Goal: Task Accomplishment & Management: Use online tool/utility

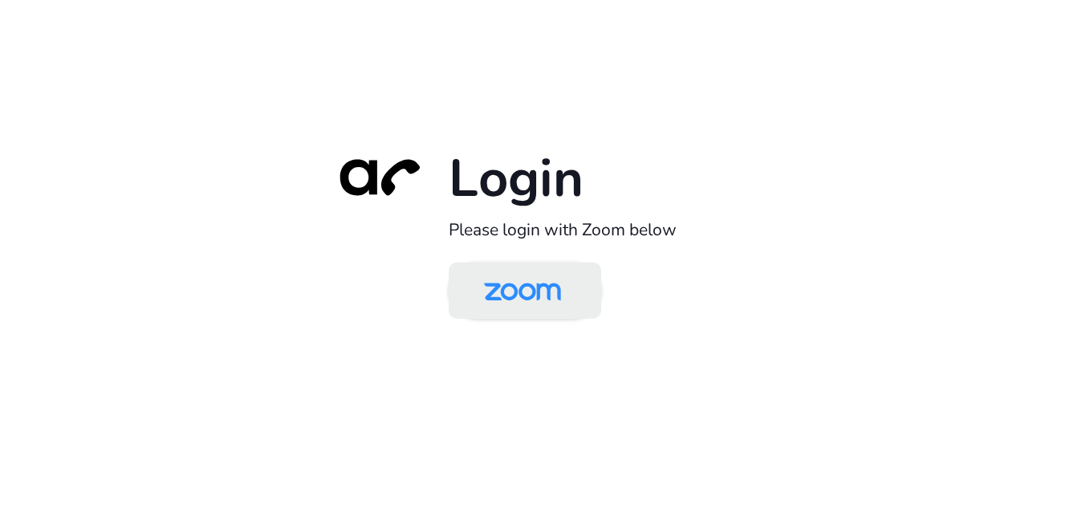
click at [519, 303] on img at bounding box center [522, 292] width 111 height 52
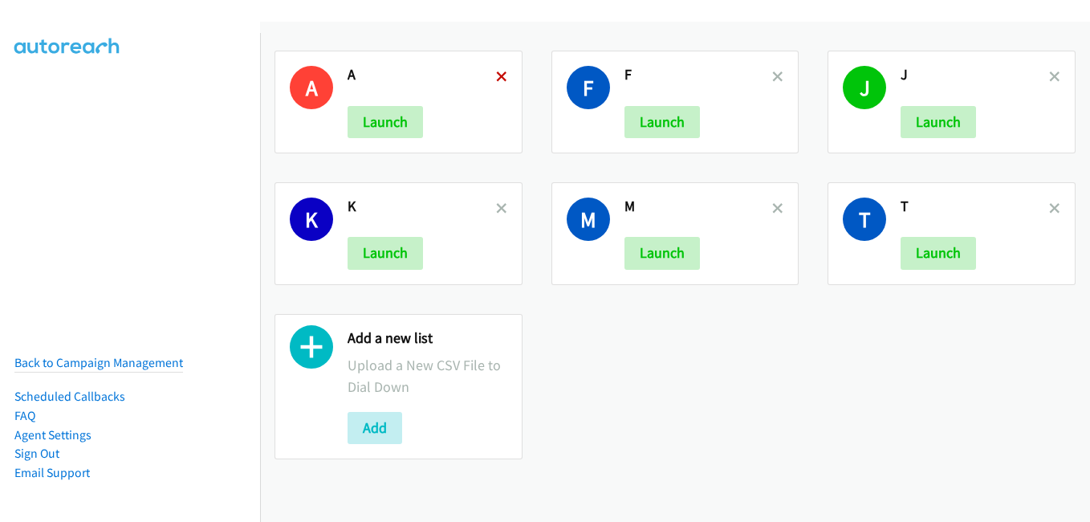
click at [499, 75] on icon at bounding box center [501, 77] width 11 height 11
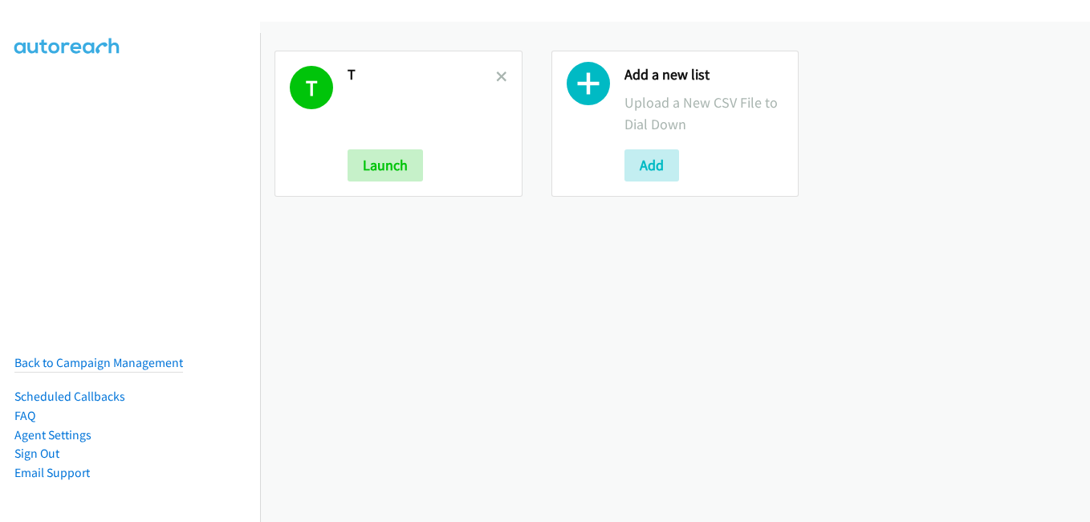
click at [499, 75] on icon at bounding box center [501, 77] width 11 height 11
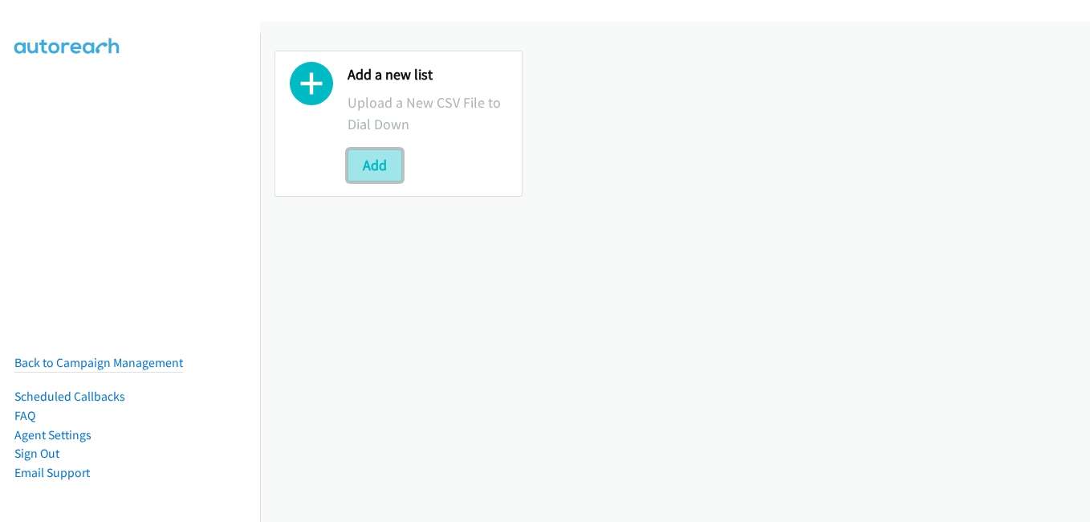
click at [378, 169] on button "Add" at bounding box center [374, 165] width 55 height 32
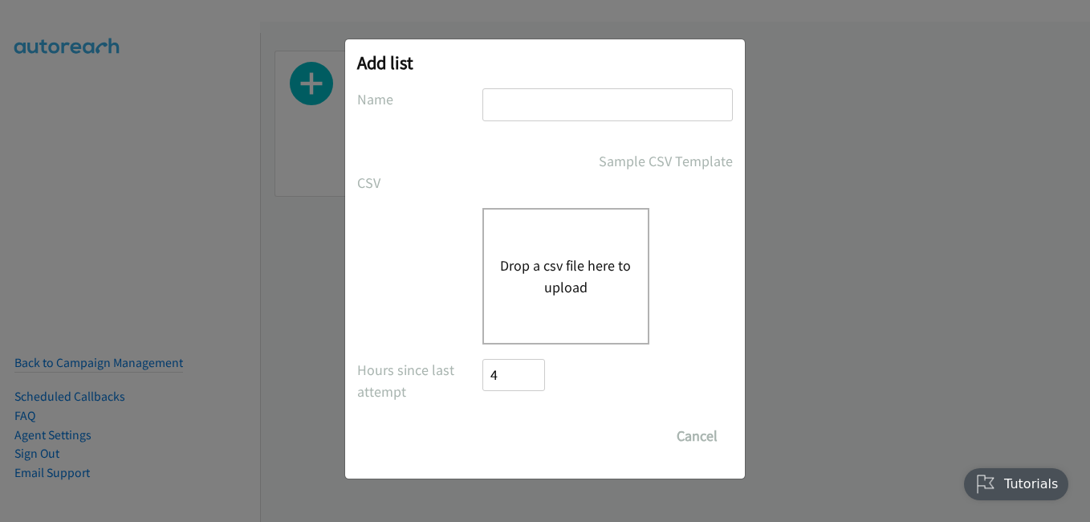
click at [559, 113] on input "text" at bounding box center [607, 104] width 250 height 33
type input "w"
click at [518, 286] on button "Drop a csv file here to upload" at bounding box center [566, 275] width 132 height 43
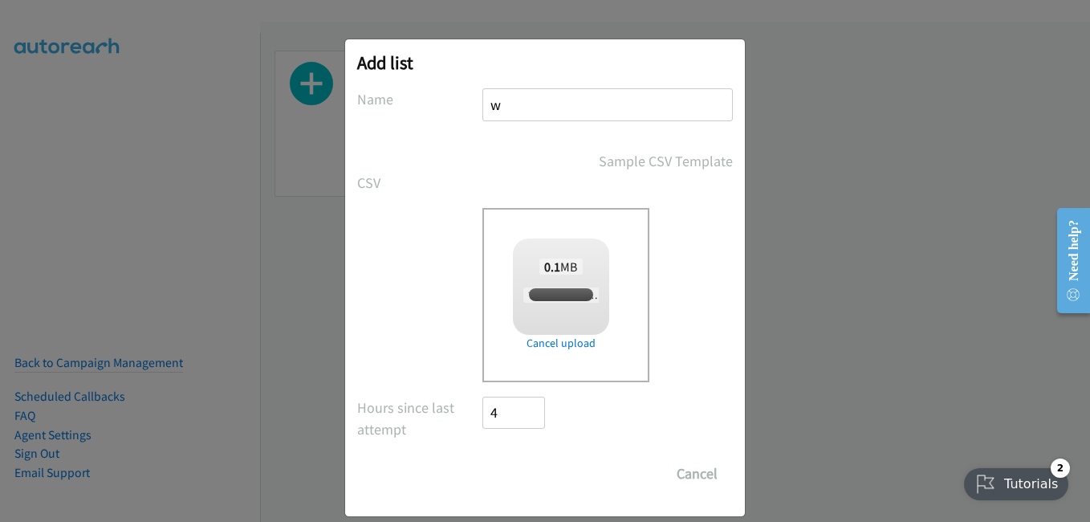
checkbox input "true"
click at [524, 471] on input "Save List" at bounding box center [524, 473] width 84 height 32
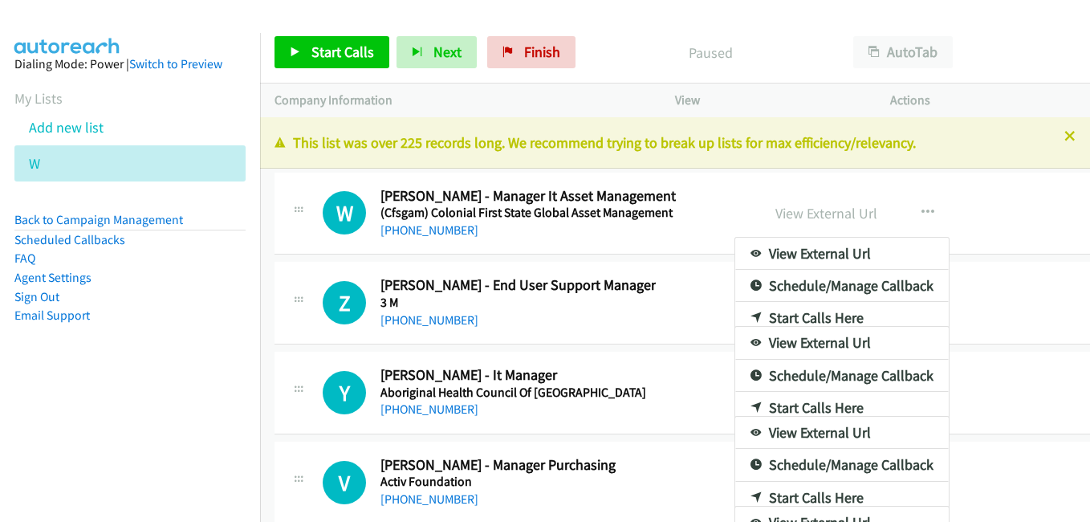
click at [1059, 132] on div at bounding box center [545, 261] width 1090 height 522
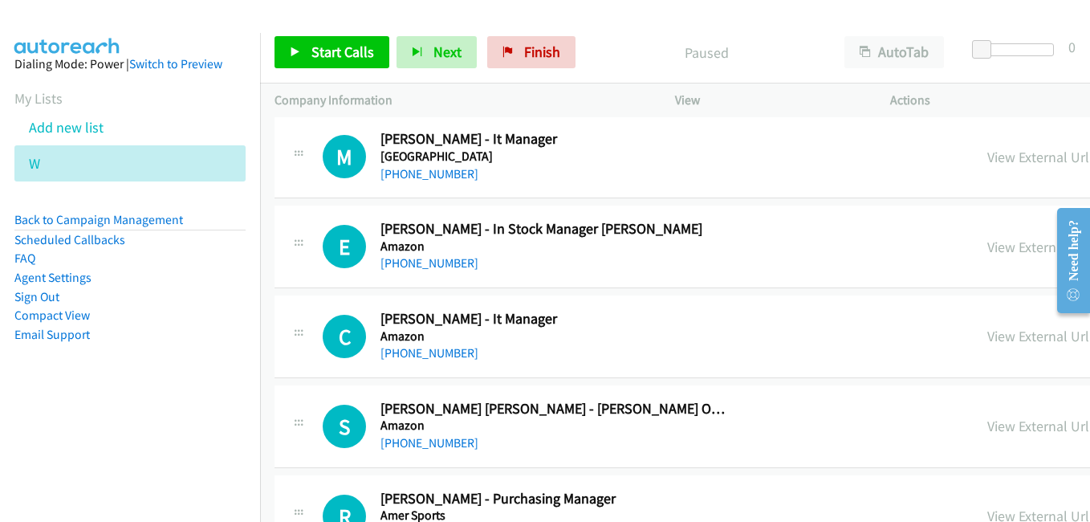
scroll to position [642, 0]
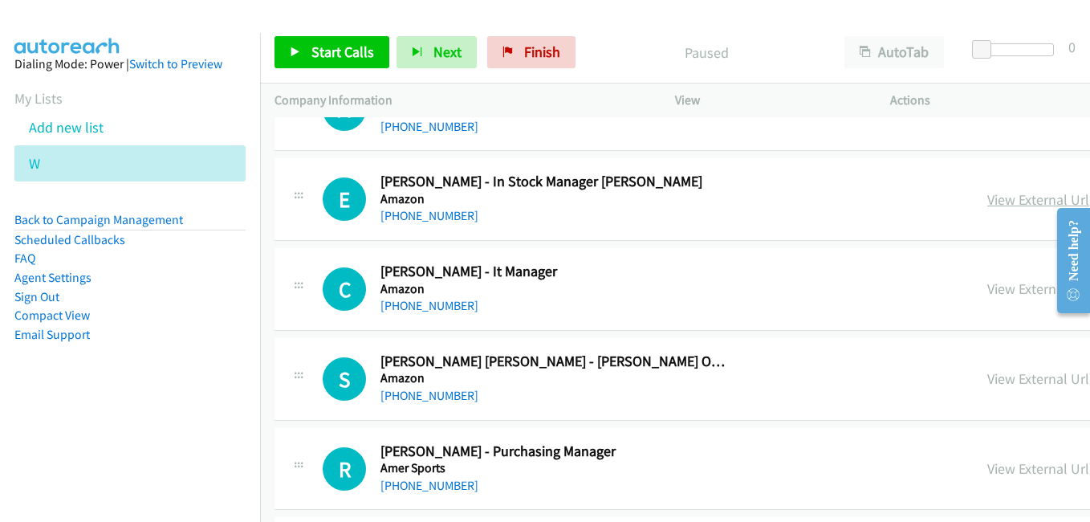
click at [987, 200] on link "View External Url" at bounding box center [1038, 199] width 102 height 18
drag, startPoint x: 826, startPoint y: 289, endPoint x: 720, endPoint y: 255, distance: 111.2
click at [987, 289] on link "View External Url" at bounding box center [1038, 288] width 102 height 18
drag, startPoint x: 822, startPoint y: 380, endPoint x: 809, endPoint y: 380, distance: 12.9
click at [987, 380] on link "View External Url" at bounding box center [1038, 378] width 102 height 18
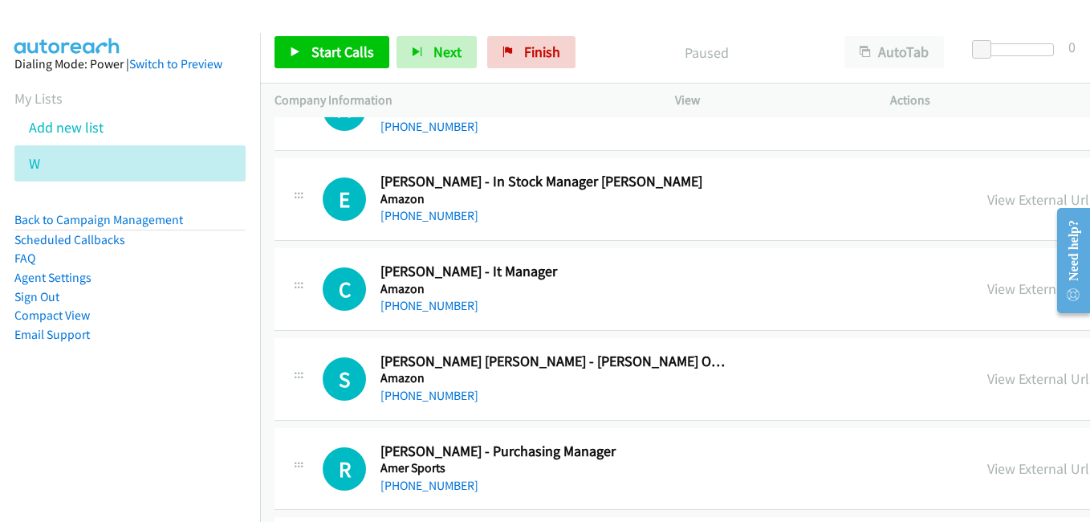
drag, startPoint x: 803, startPoint y: 473, endPoint x: 764, endPoint y: 460, distance: 41.6
click at [987, 473] on link "View External Url" at bounding box center [1038, 468] width 102 height 18
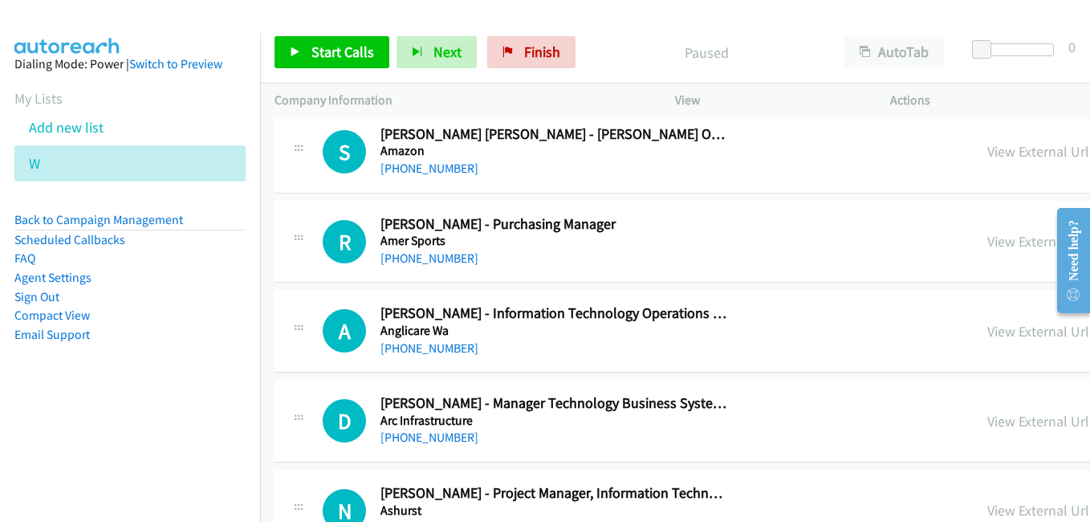
scroll to position [883, 0]
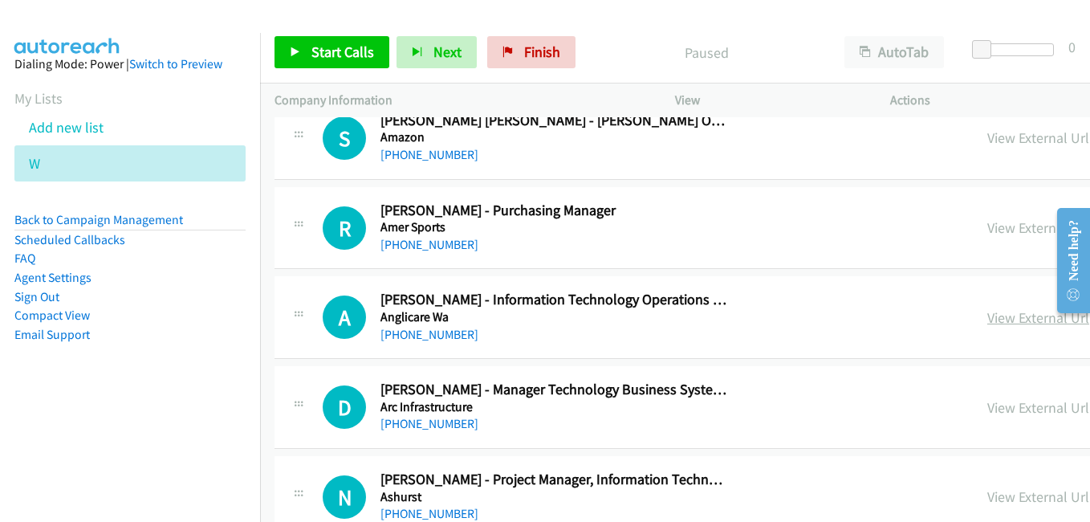
click at [987, 317] on link "View External Url" at bounding box center [1038, 317] width 102 height 18
click at [987, 407] on link "View External Url" at bounding box center [1038, 407] width 102 height 18
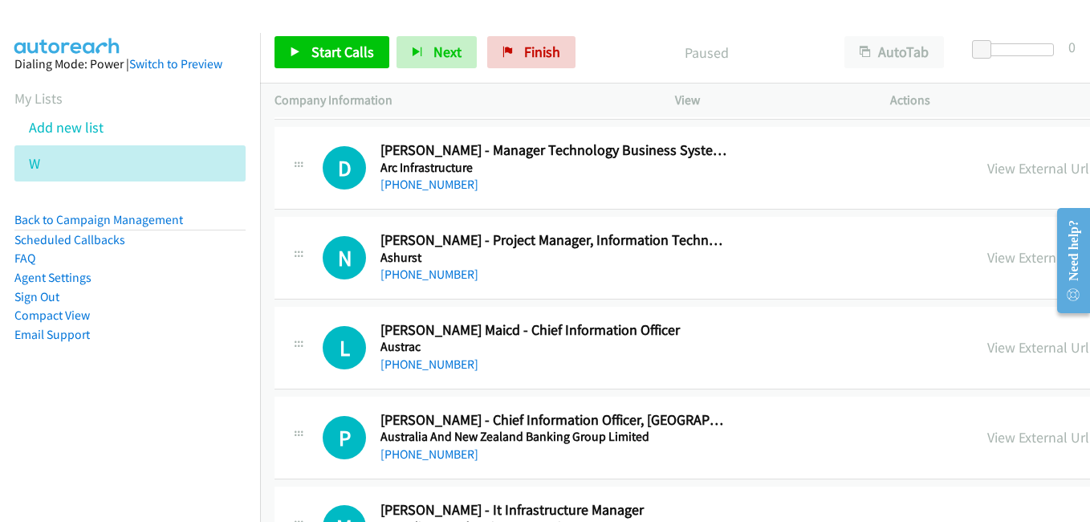
scroll to position [1123, 0]
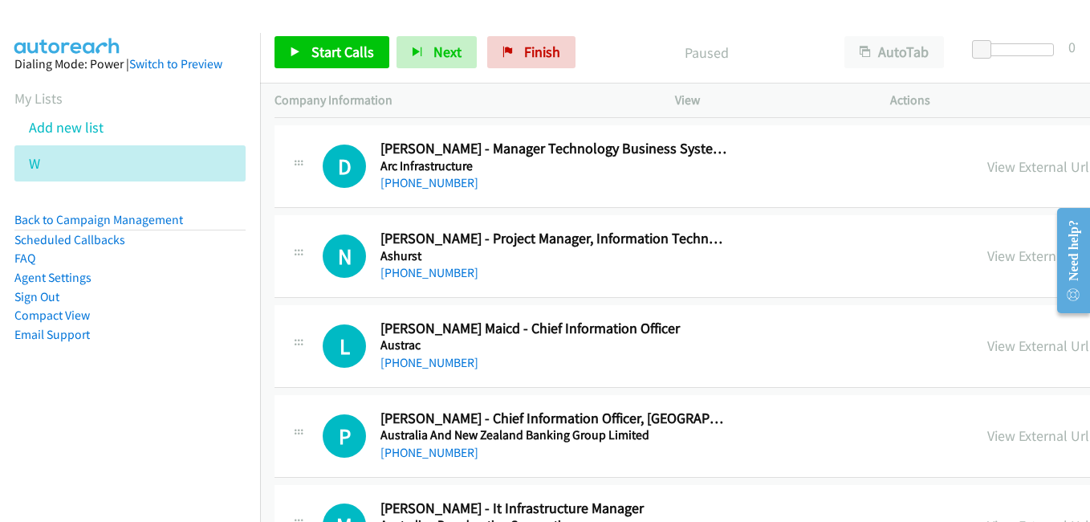
drag, startPoint x: 831, startPoint y: 347, endPoint x: 444, endPoint y: 128, distance: 444.9
click at [987, 347] on link "View External Url" at bounding box center [1038, 345] width 102 height 18
click at [987, 431] on link "View External Url" at bounding box center [1038, 435] width 102 height 18
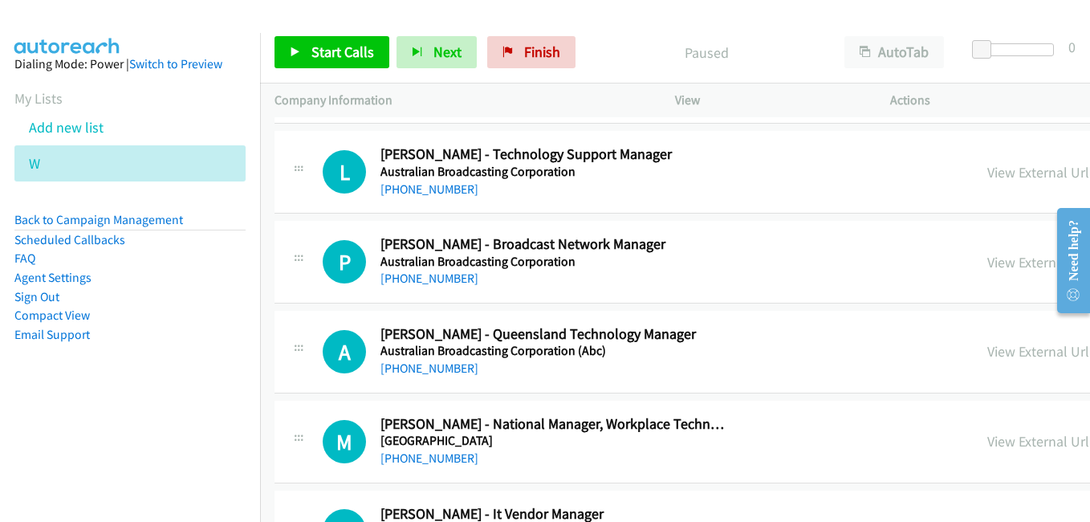
scroll to position [1605, 0]
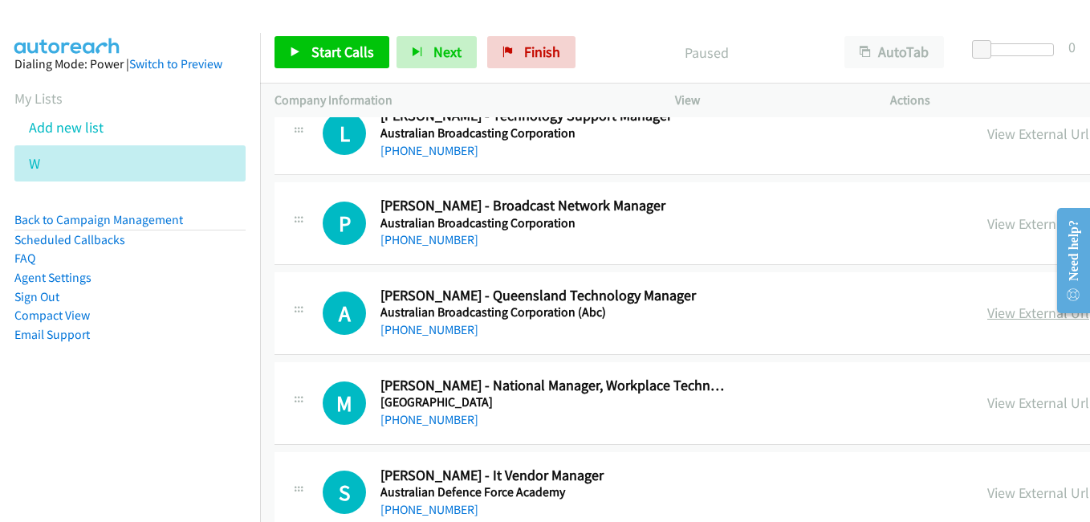
click at [987, 315] on link "View External Url" at bounding box center [1038, 312] width 102 height 18
drag, startPoint x: 855, startPoint y: 406, endPoint x: 842, endPoint y: 400, distance: 14.0
click at [987, 406] on link "View External Url" at bounding box center [1038, 402] width 102 height 18
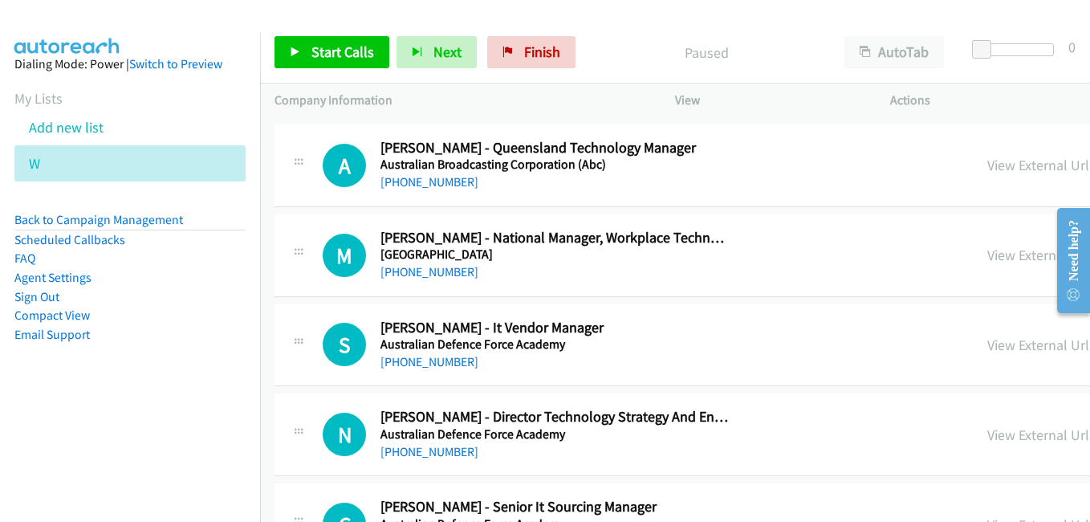
scroll to position [1765, 0]
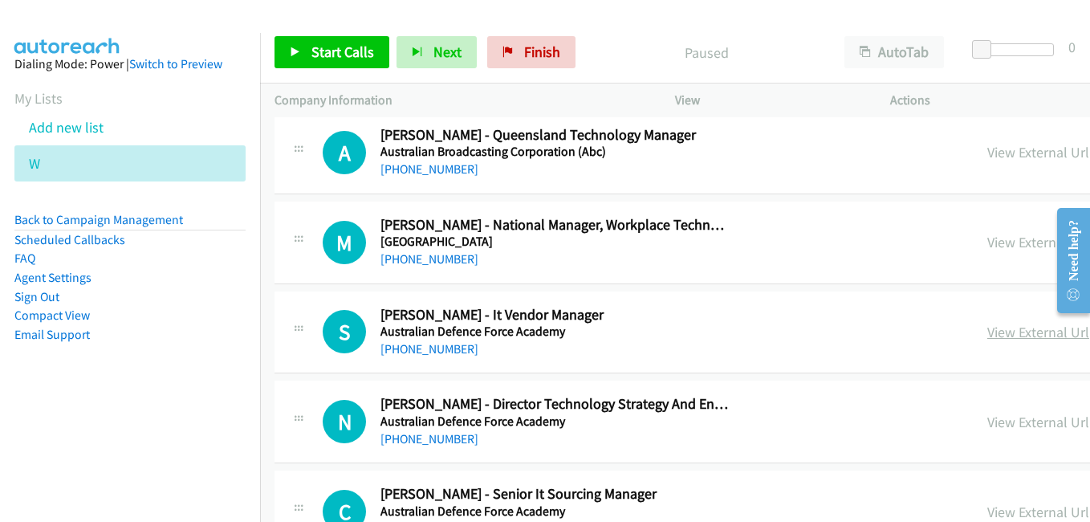
click at [987, 337] on link "View External Url" at bounding box center [1038, 332] width 102 height 18
click at [987, 423] on link "View External Url" at bounding box center [1038, 421] width 102 height 18
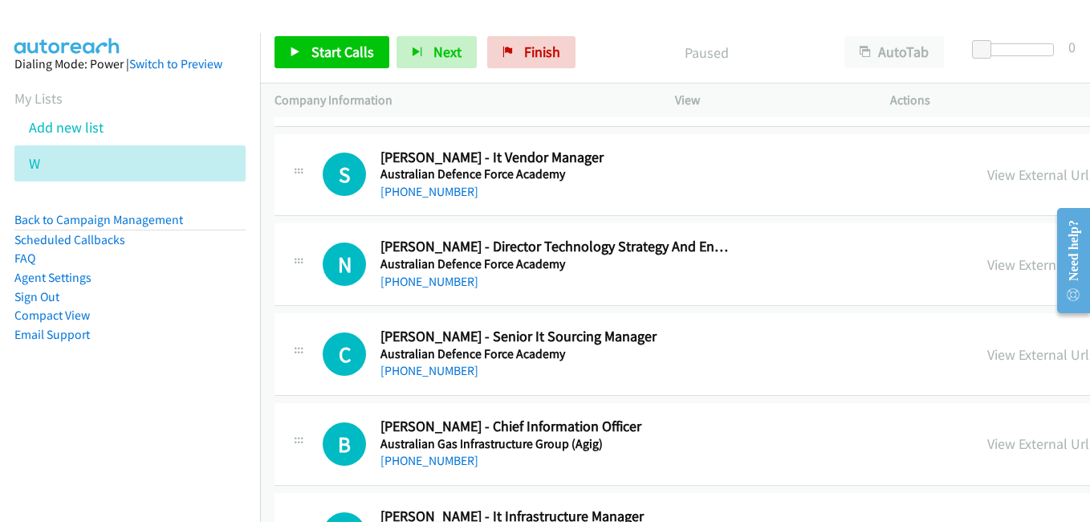
scroll to position [1926, 0]
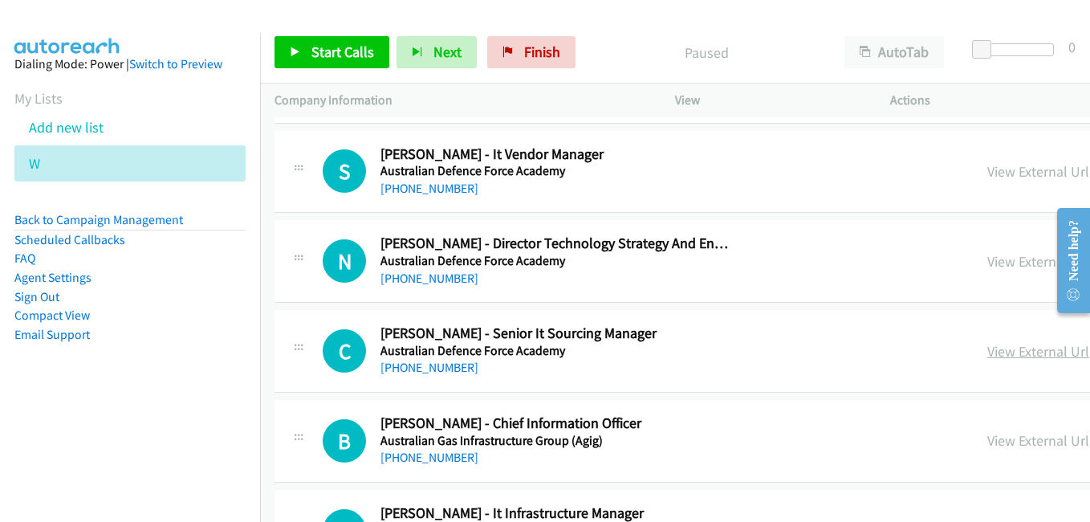
click at [987, 351] on link "View External Url" at bounding box center [1038, 351] width 102 height 18
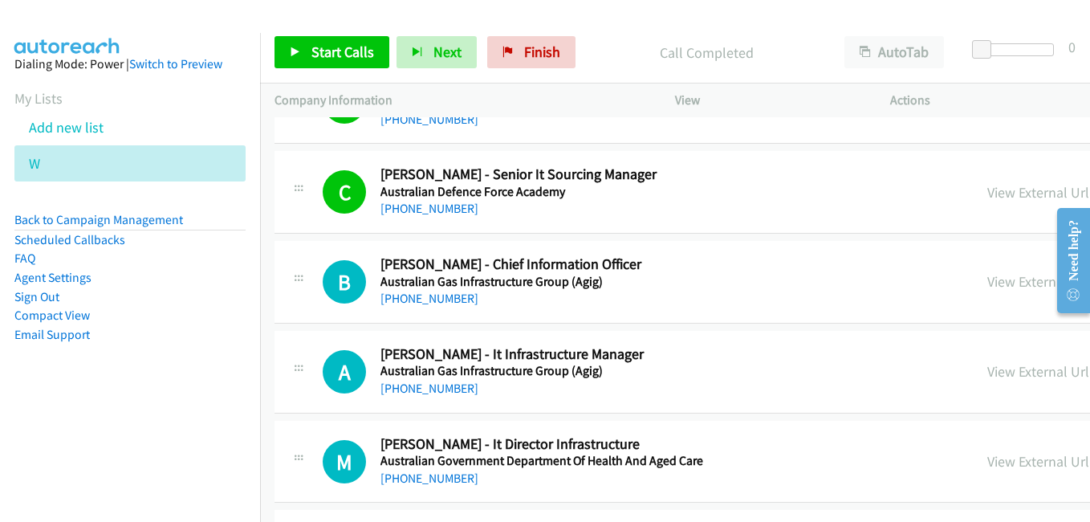
scroll to position [2086, 0]
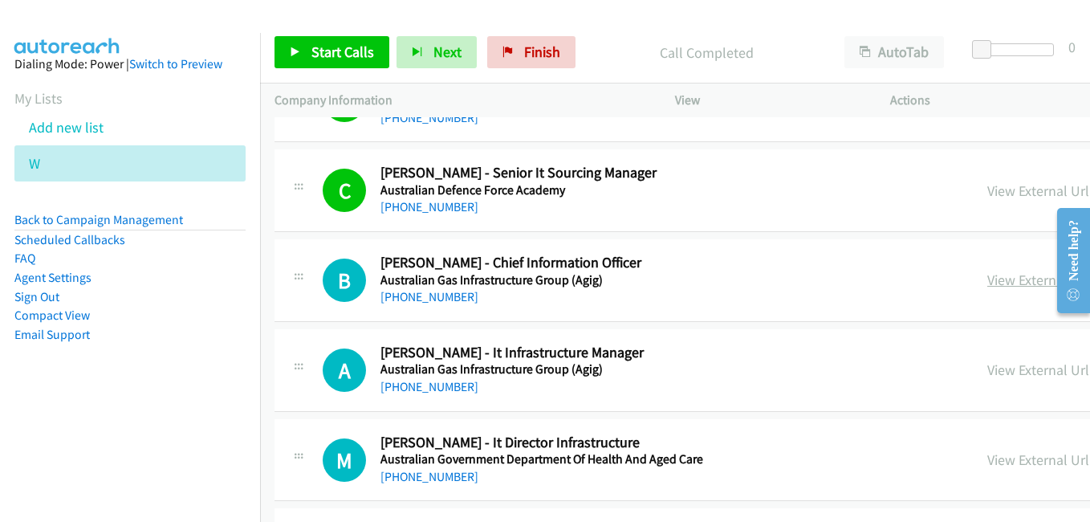
click at [987, 283] on link "View External Url" at bounding box center [1038, 279] width 102 height 18
click at [987, 370] on link "View External Url" at bounding box center [1038, 369] width 102 height 18
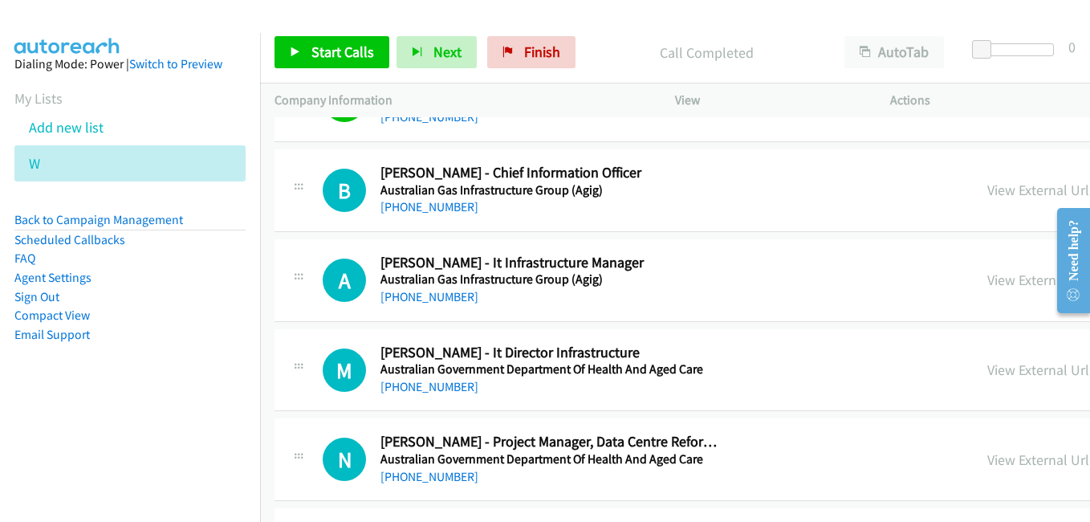
scroll to position [2247, 0]
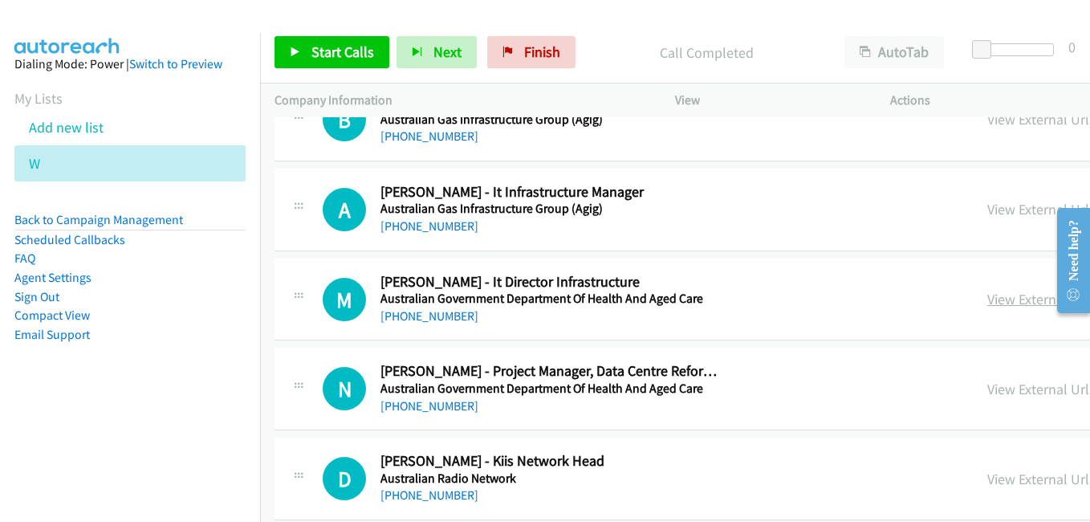
click at [987, 307] on link "View External Url" at bounding box center [1038, 299] width 102 height 18
click at [987, 384] on link "View External Url" at bounding box center [1038, 389] width 102 height 18
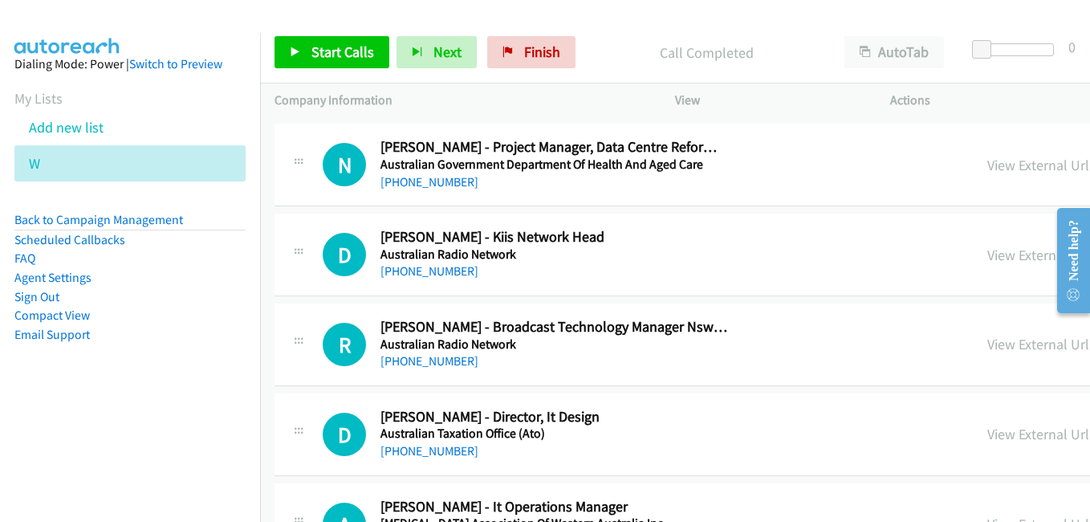
scroll to position [2488, 0]
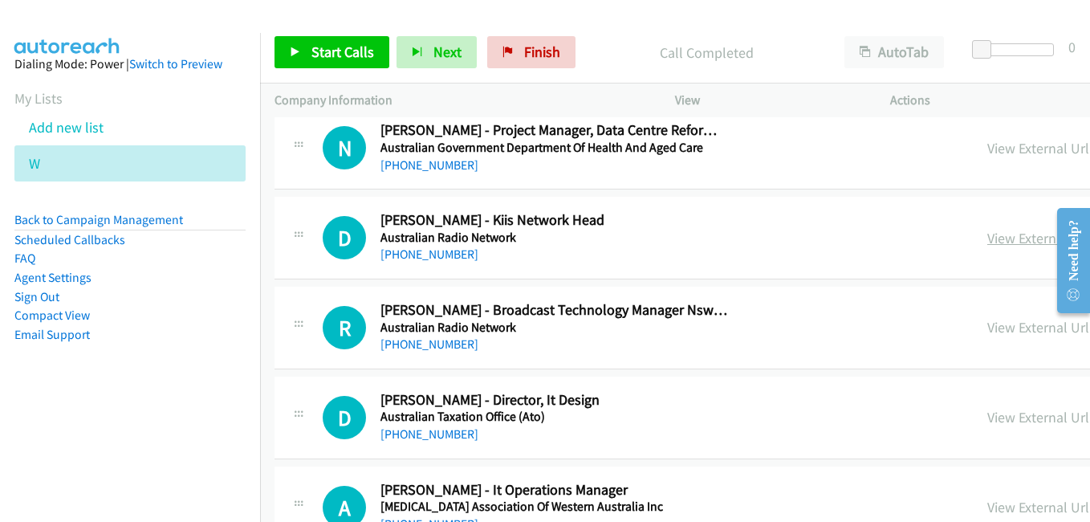
click at [987, 242] on link "View External Url" at bounding box center [1038, 238] width 102 height 18
click at [987, 331] on link "View External Url" at bounding box center [1038, 327] width 102 height 18
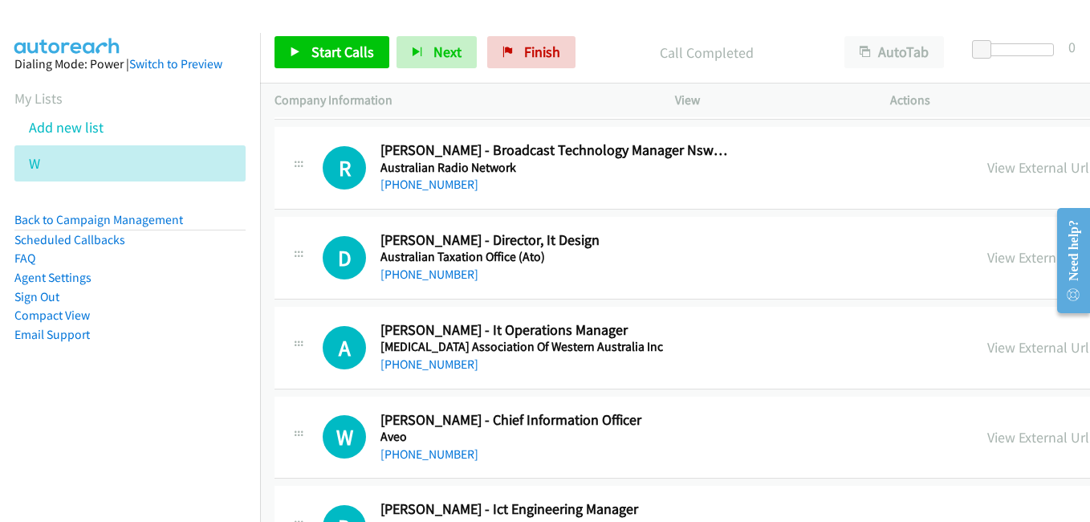
scroll to position [2648, 0]
click at [987, 259] on link "View External Url" at bounding box center [1038, 256] width 102 height 18
click at [987, 355] on link "View External Url" at bounding box center [1038, 346] width 102 height 18
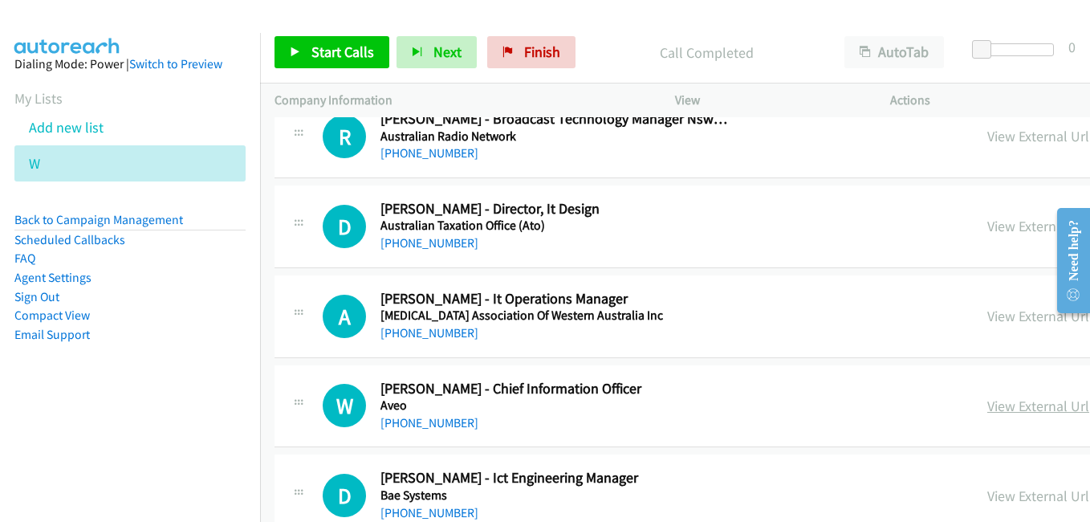
scroll to position [2809, 0]
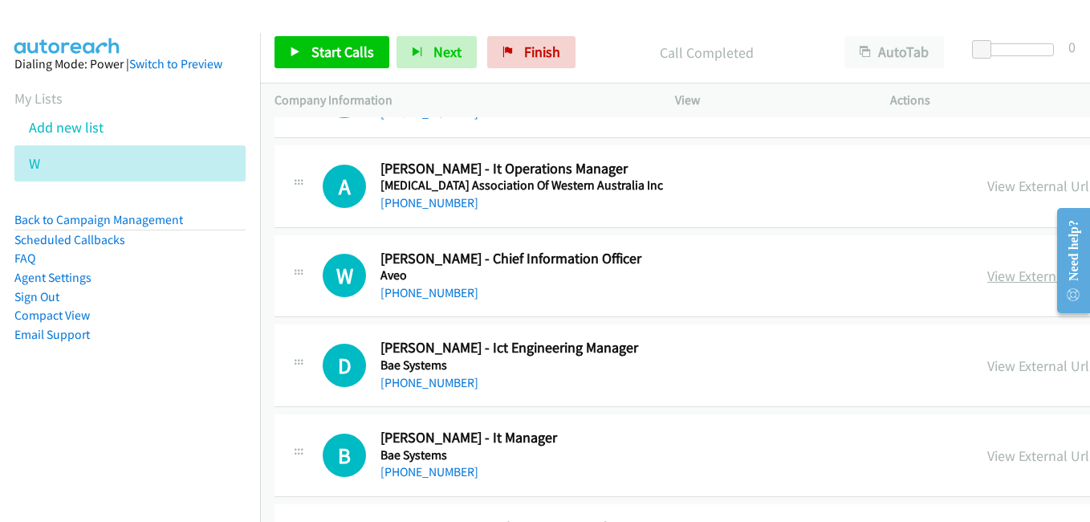
click at [987, 273] on link "View External Url" at bounding box center [1038, 275] width 102 height 18
click at [987, 361] on link "View External Url" at bounding box center [1038, 365] width 102 height 18
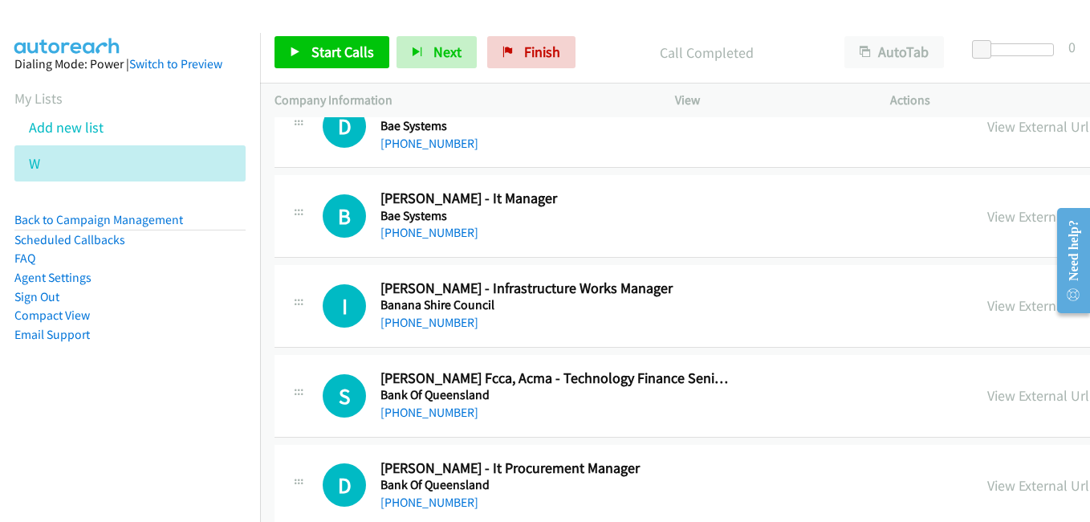
scroll to position [3049, 0]
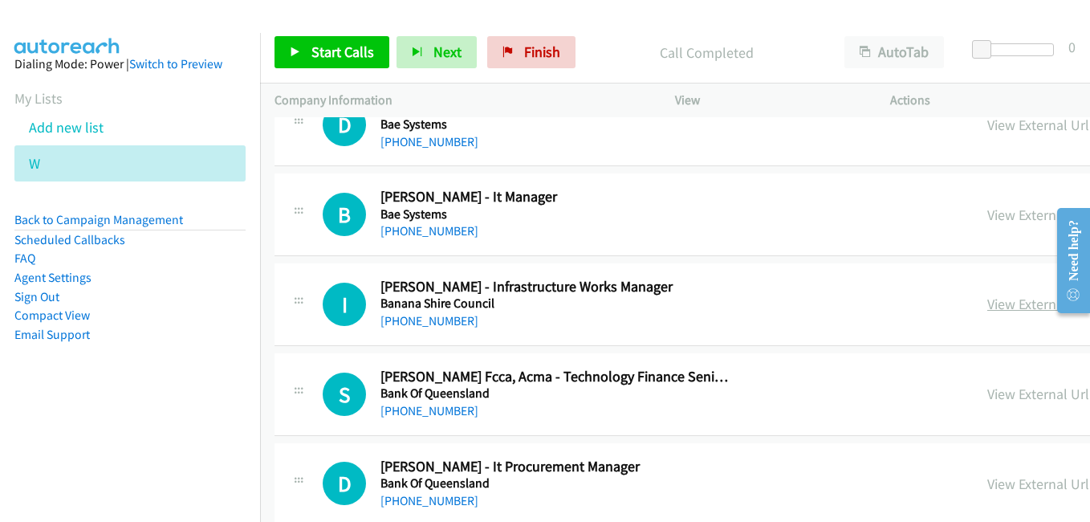
click at [987, 304] on link "View External Url" at bounding box center [1038, 304] width 102 height 18
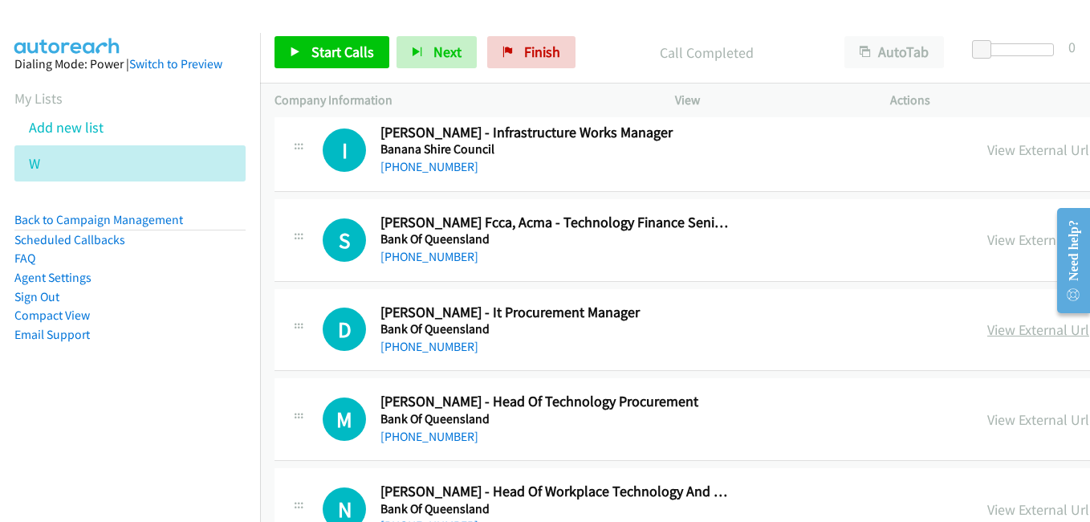
scroll to position [3210, 0]
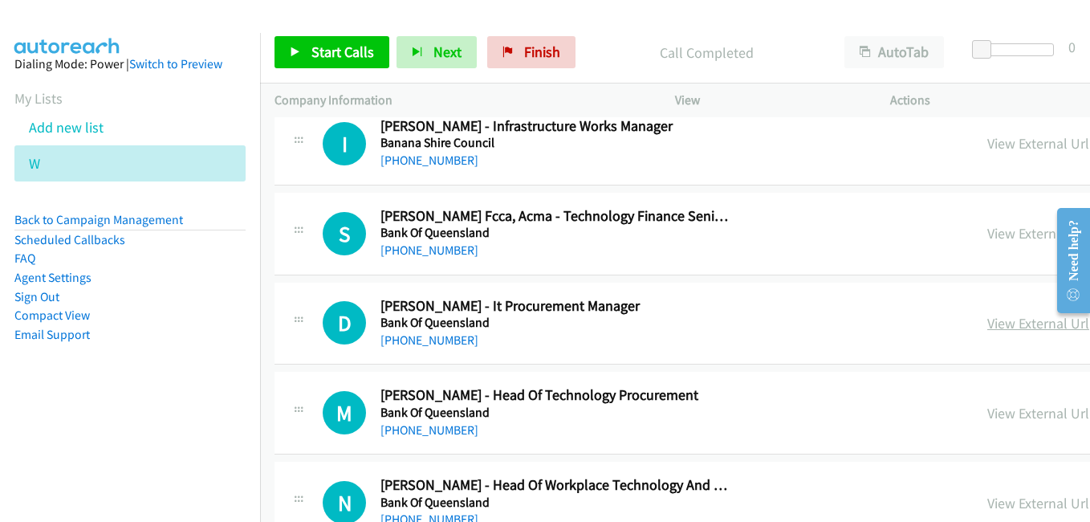
click at [987, 325] on link "View External Url" at bounding box center [1038, 323] width 102 height 18
drag, startPoint x: 821, startPoint y: 410, endPoint x: 821, endPoint y: 1, distance: 409.3
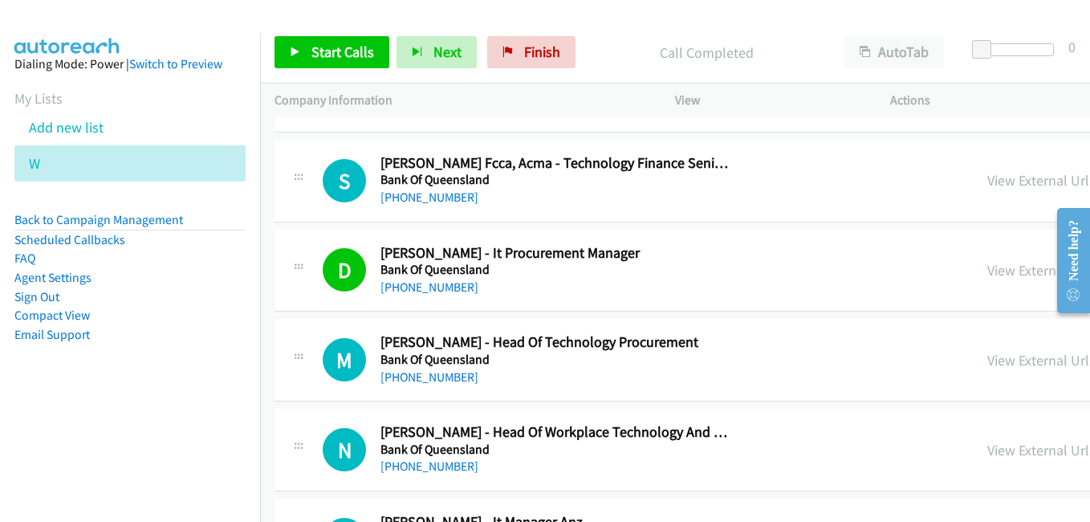
scroll to position [3370, 0]
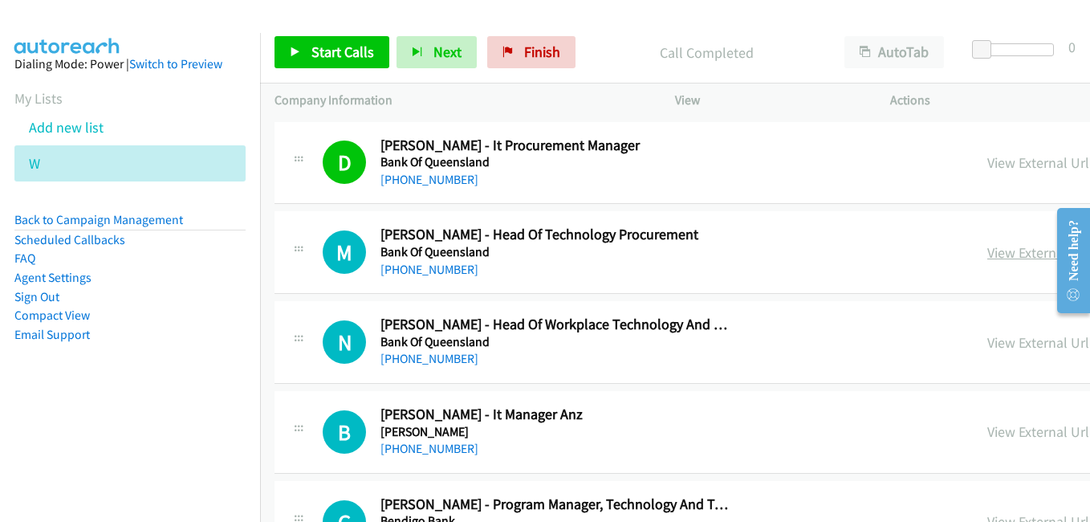
click at [987, 254] on link "View External Url" at bounding box center [1038, 252] width 102 height 18
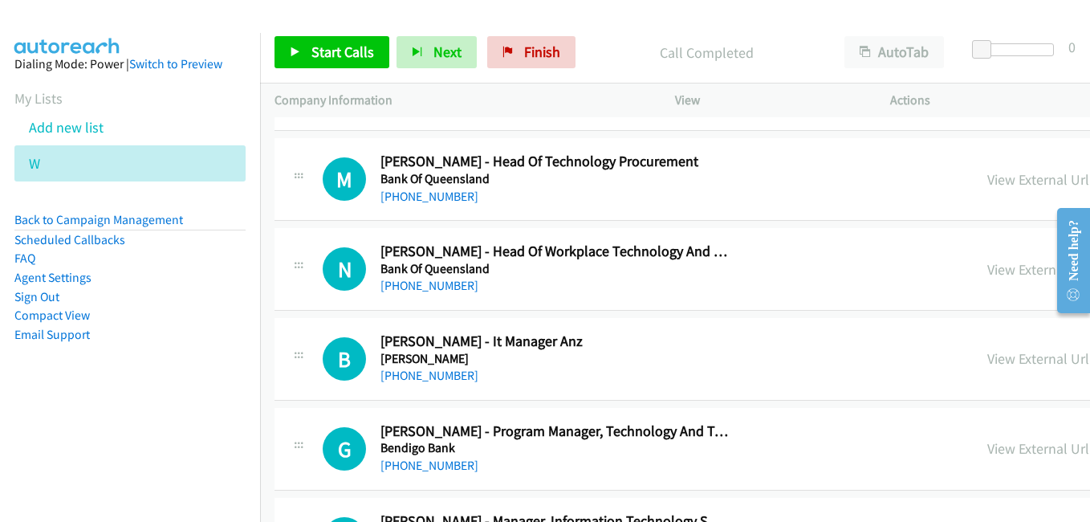
scroll to position [3451, 0]
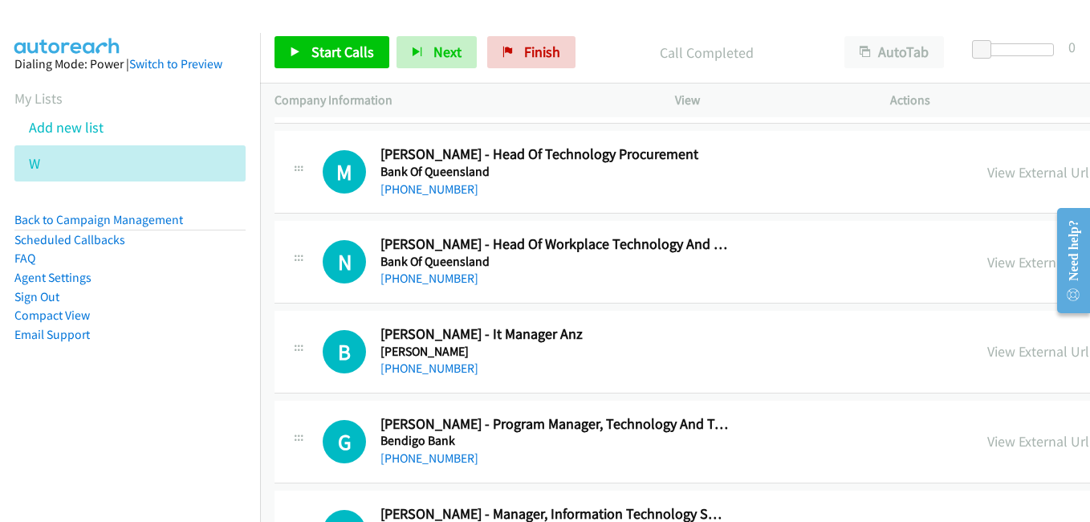
drag, startPoint x: 820, startPoint y: 352, endPoint x: 890, endPoint y: 368, distance: 71.5
click at [987, 352] on link "View External Url" at bounding box center [1038, 351] width 102 height 18
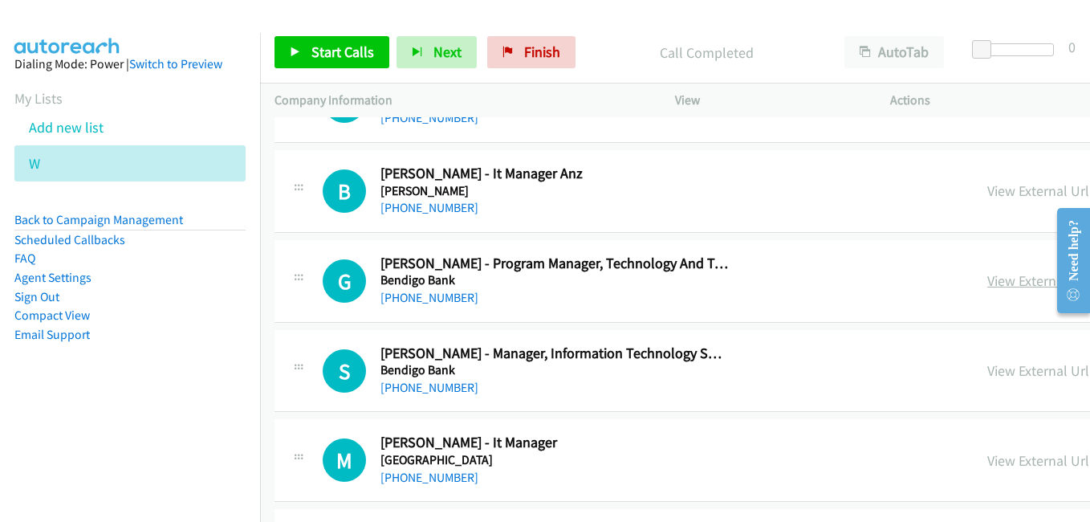
click at [987, 280] on link "View External Url" at bounding box center [1038, 280] width 102 height 18
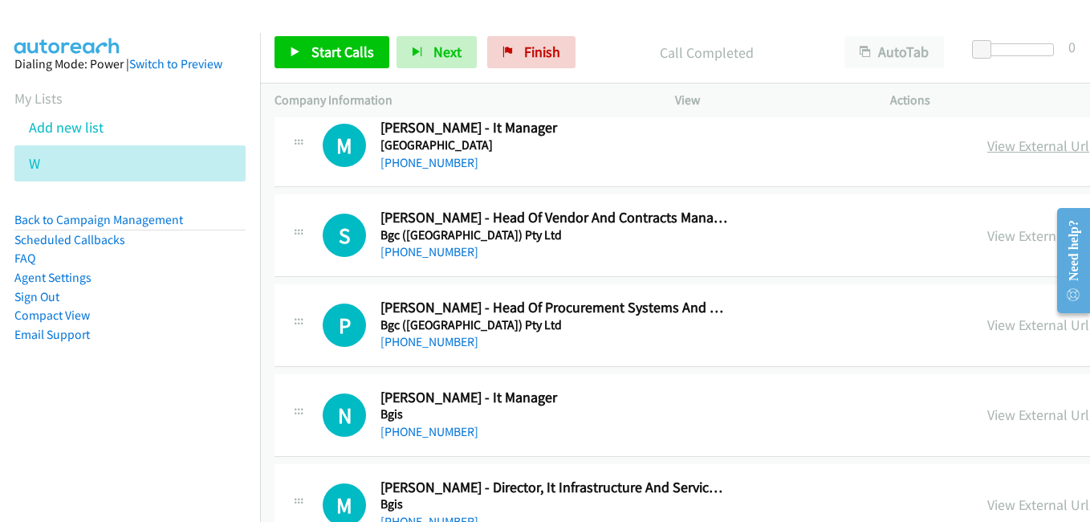
scroll to position [3932, 0]
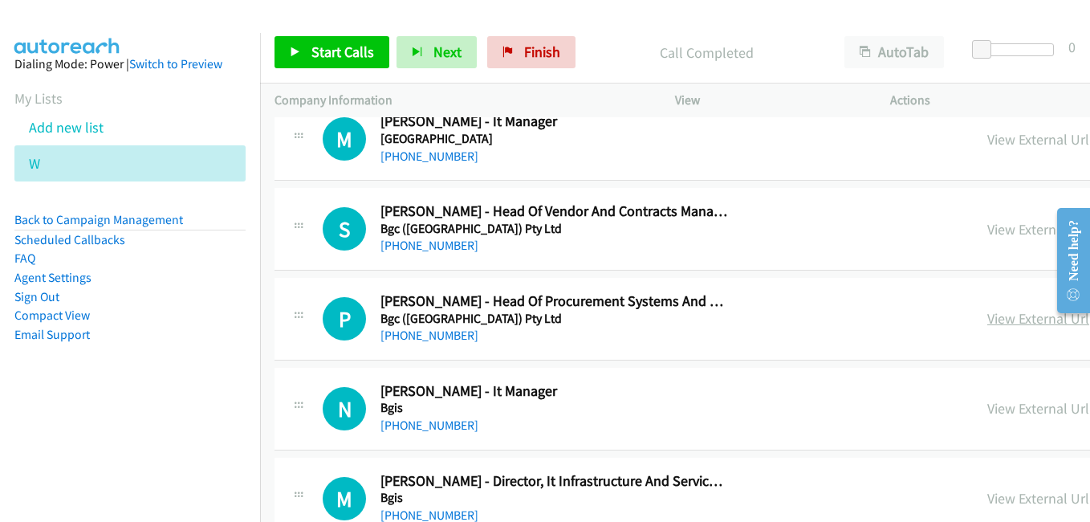
click at [987, 319] on link "View External Url" at bounding box center [1038, 318] width 102 height 18
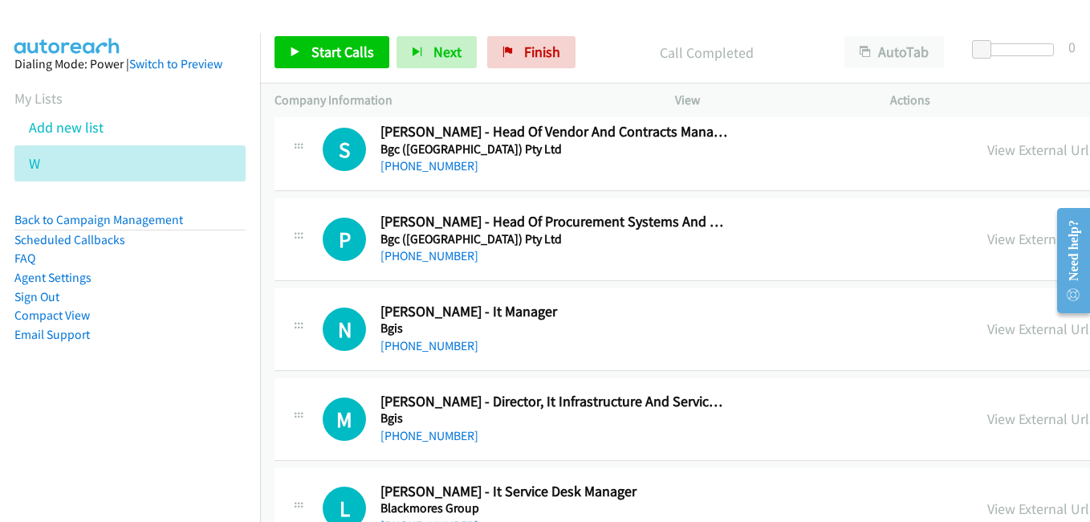
scroll to position [4012, 0]
click at [987, 332] on link "View External Url" at bounding box center [1038, 328] width 102 height 18
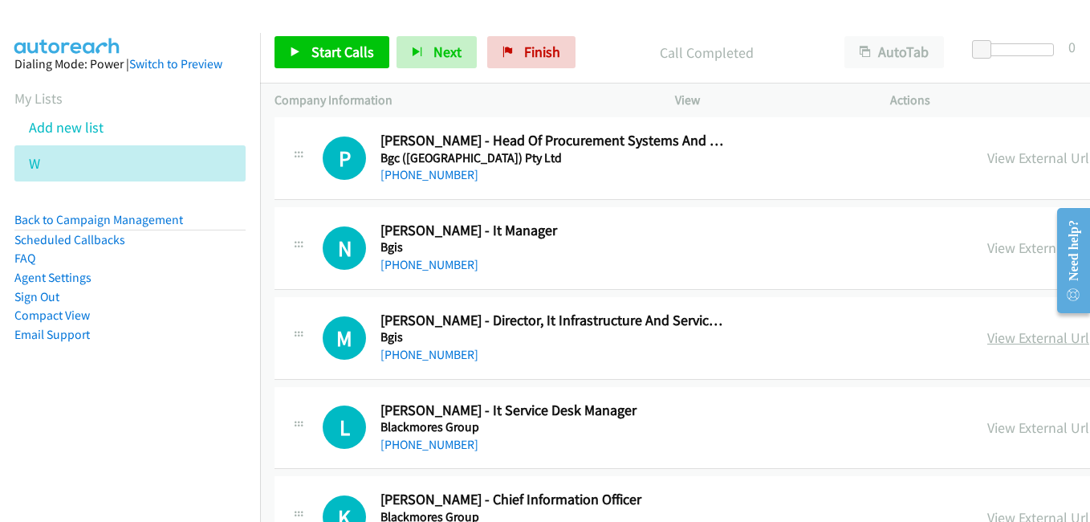
drag, startPoint x: 839, startPoint y: 344, endPoint x: 828, endPoint y: 344, distance: 11.2
click at [987, 344] on link "View External Url" at bounding box center [1038, 337] width 102 height 18
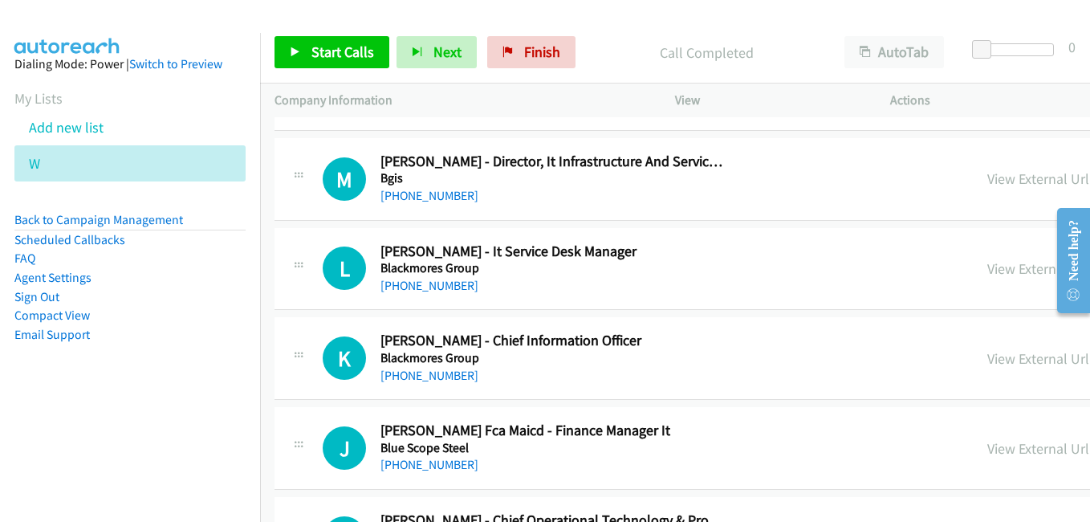
scroll to position [4253, 0]
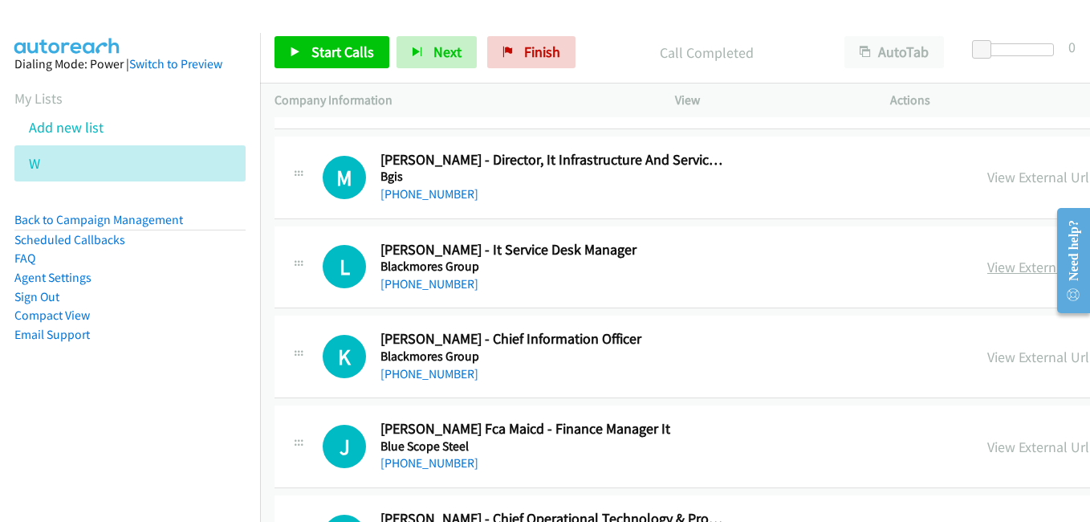
click at [987, 266] on link "View External Url" at bounding box center [1038, 267] width 102 height 18
click at [987, 355] on link "View External Url" at bounding box center [1038, 356] width 102 height 18
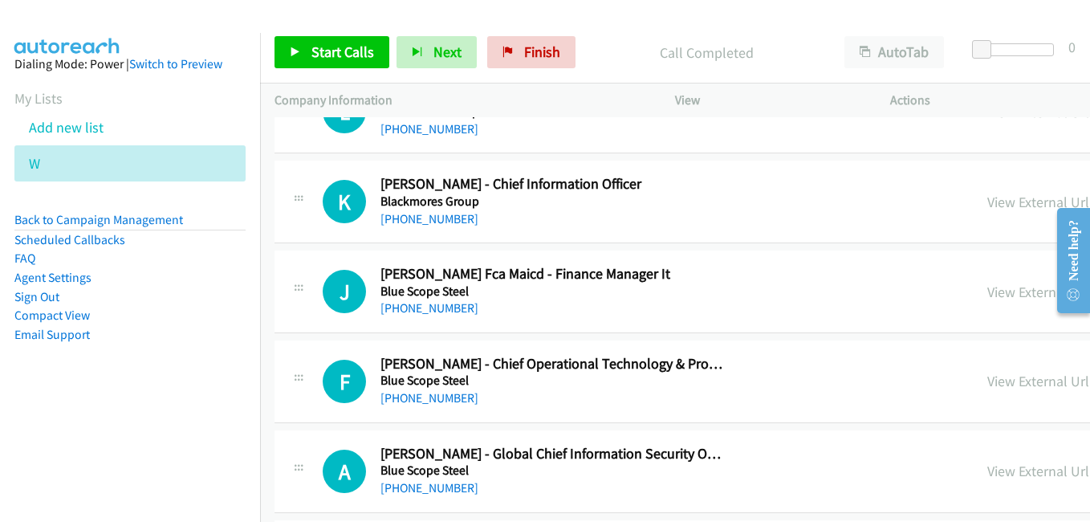
scroll to position [4414, 0]
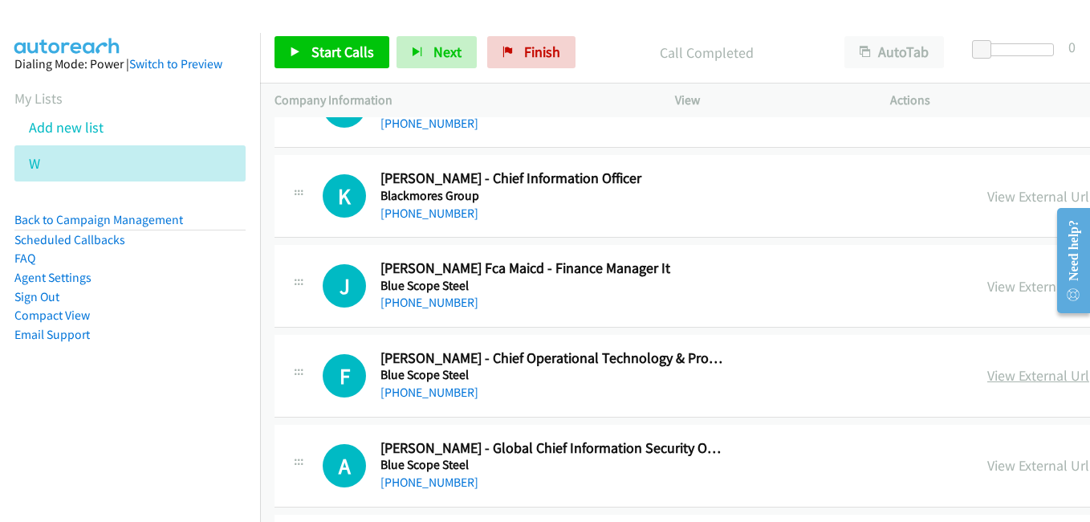
click at [987, 372] on link "View External Url" at bounding box center [1038, 375] width 102 height 18
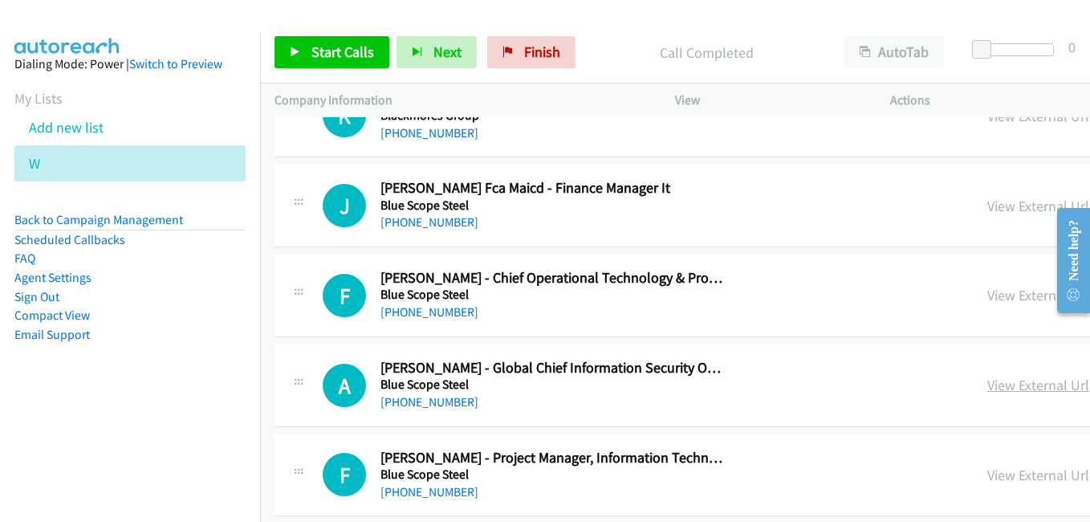
click at [987, 390] on link "View External Url" at bounding box center [1038, 385] width 102 height 18
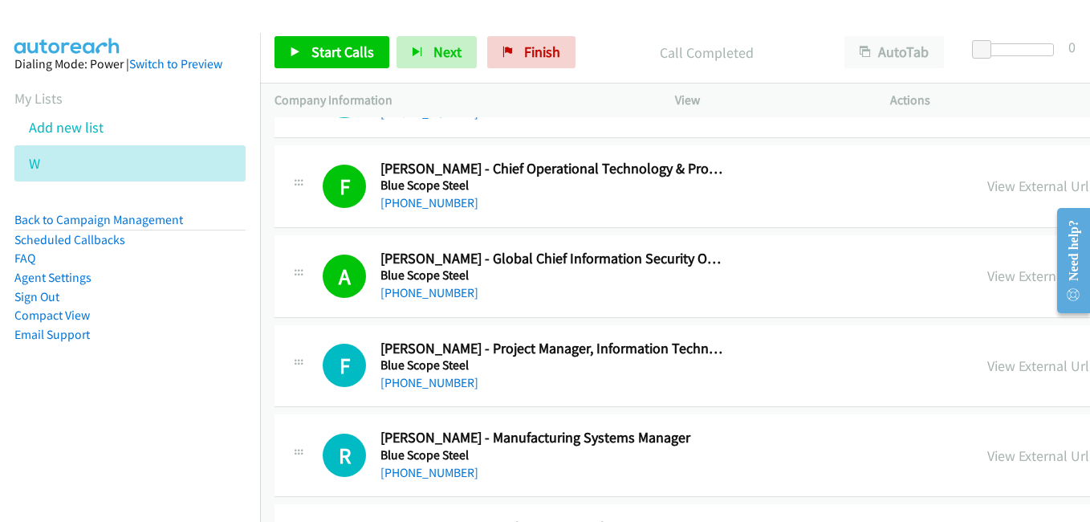
scroll to position [4654, 0]
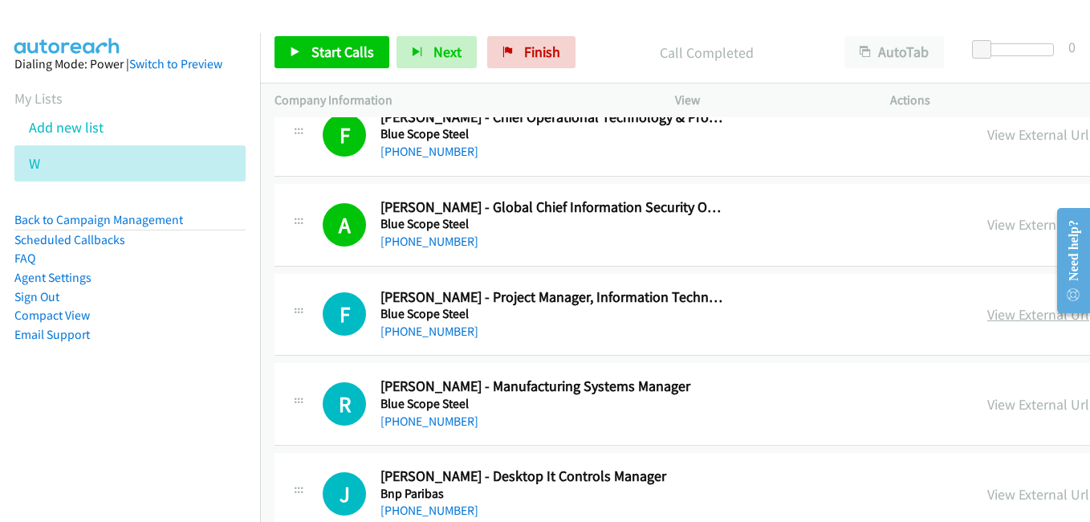
click at [987, 321] on link "View External Url" at bounding box center [1038, 314] width 102 height 18
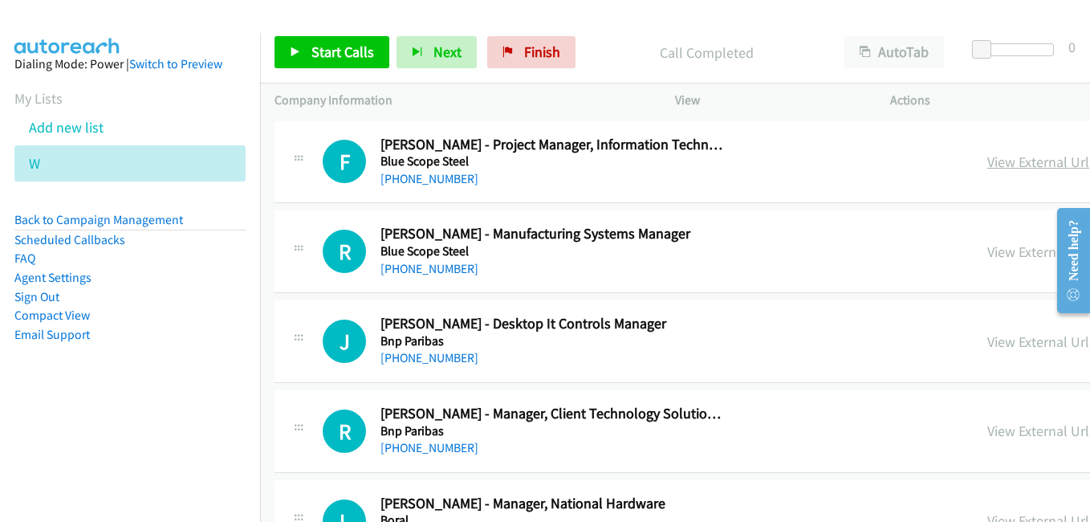
scroll to position [4815, 0]
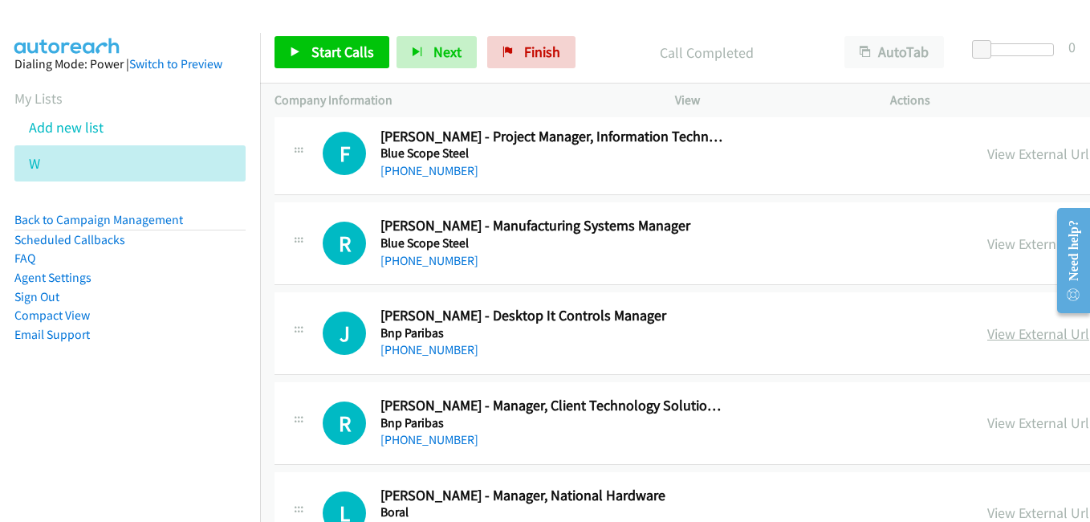
click at [987, 336] on link "View External Url" at bounding box center [1038, 333] width 102 height 18
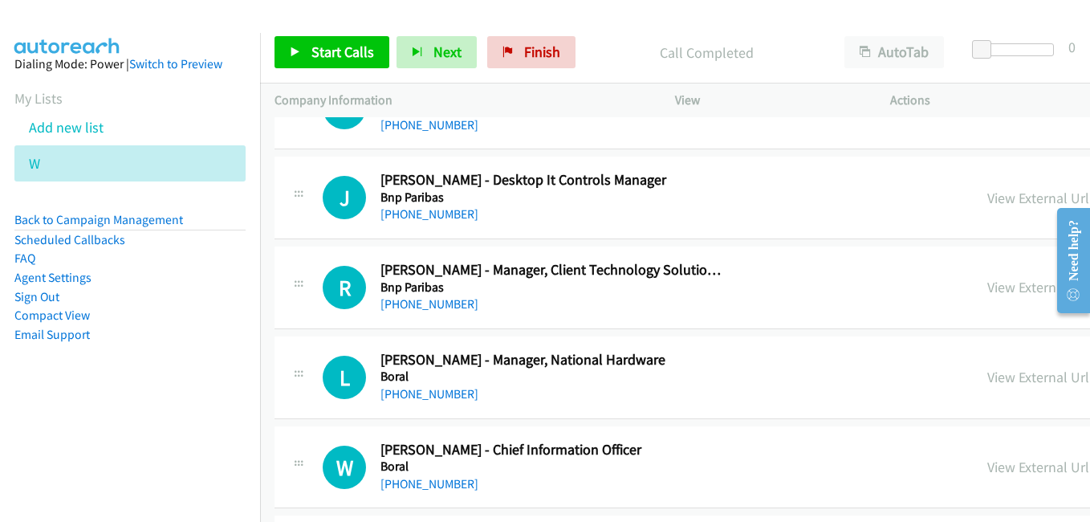
scroll to position [4975, 0]
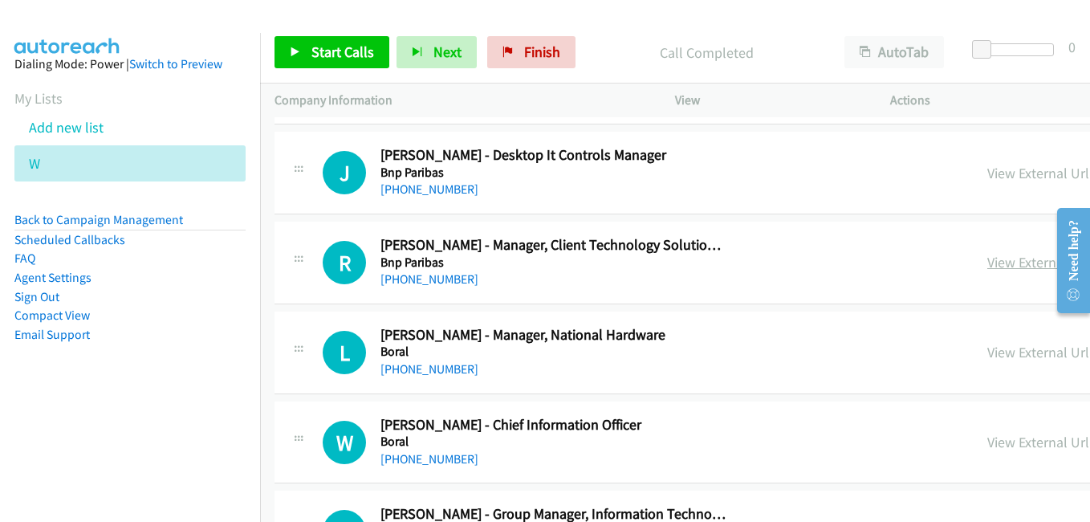
click at [987, 264] on link "View External Url" at bounding box center [1038, 262] width 102 height 18
click at [987, 355] on link "View External Url" at bounding box center [1038, 352] width 102 height 18
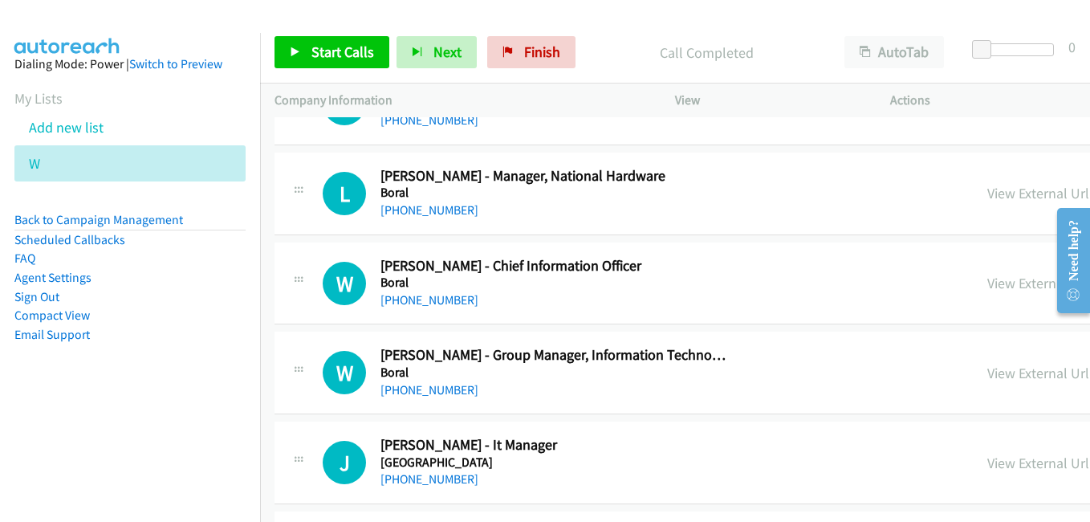
scroll to position [5136, 0]
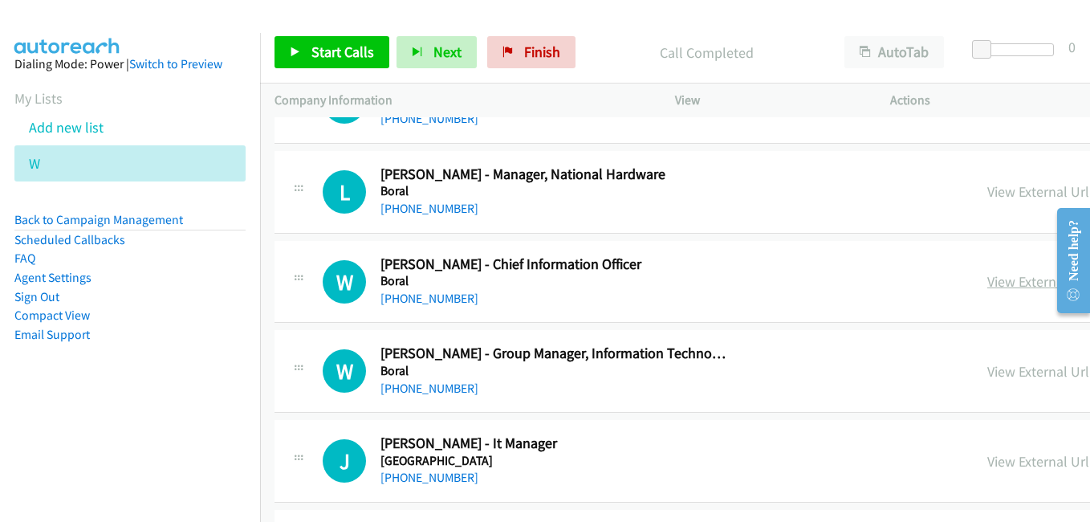
click at [987, 276] on link "View External Url" at bounding box center [1038, 281] width 102 height 18
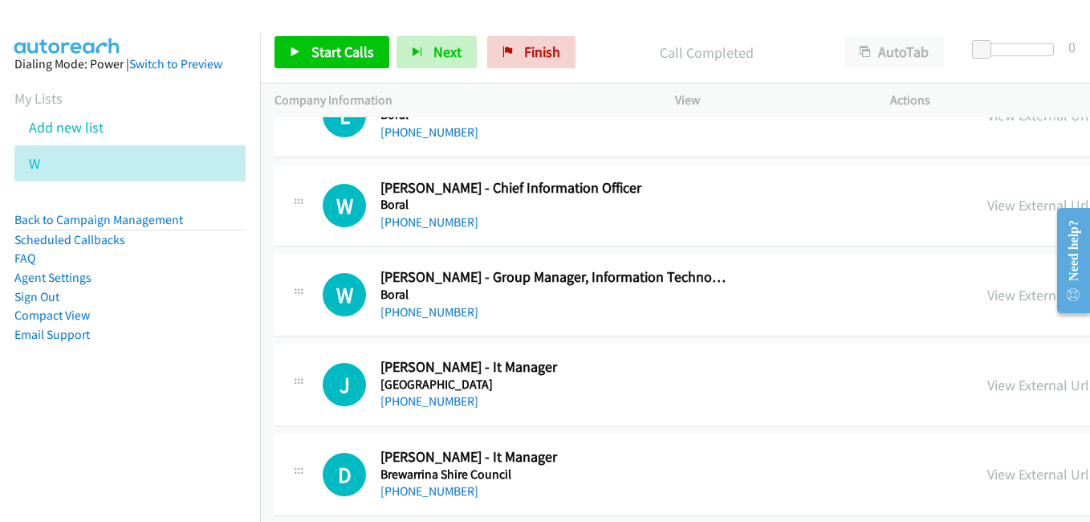
scroll to position [5216, 0]
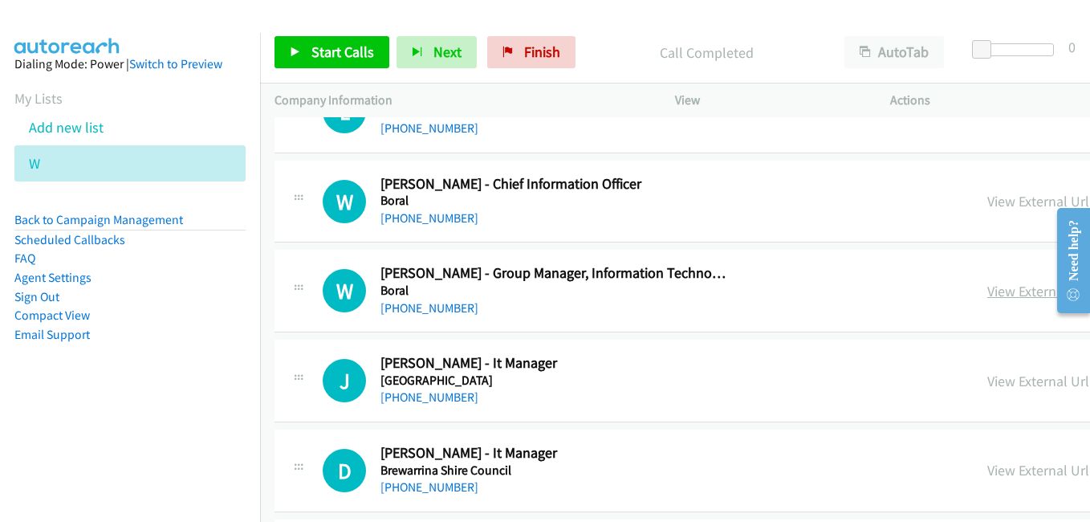
click at [987, 299] on link "View External Url" at bounding box center [1038, 291] width 102 height 18
click at [987, 379] on link "View External Url" at bounding box center [1038, 381] width 102 height 18
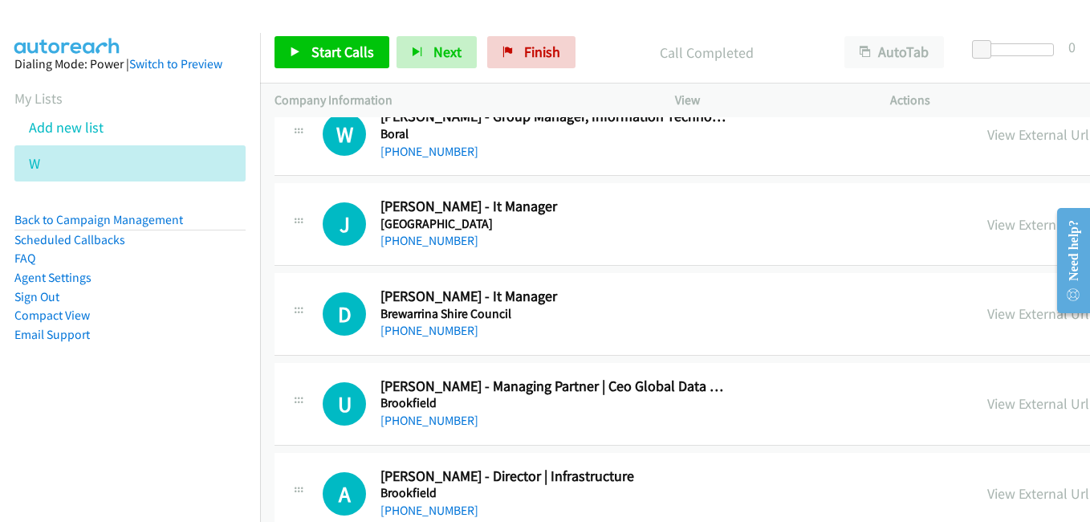
scroll to position [5376, 0]
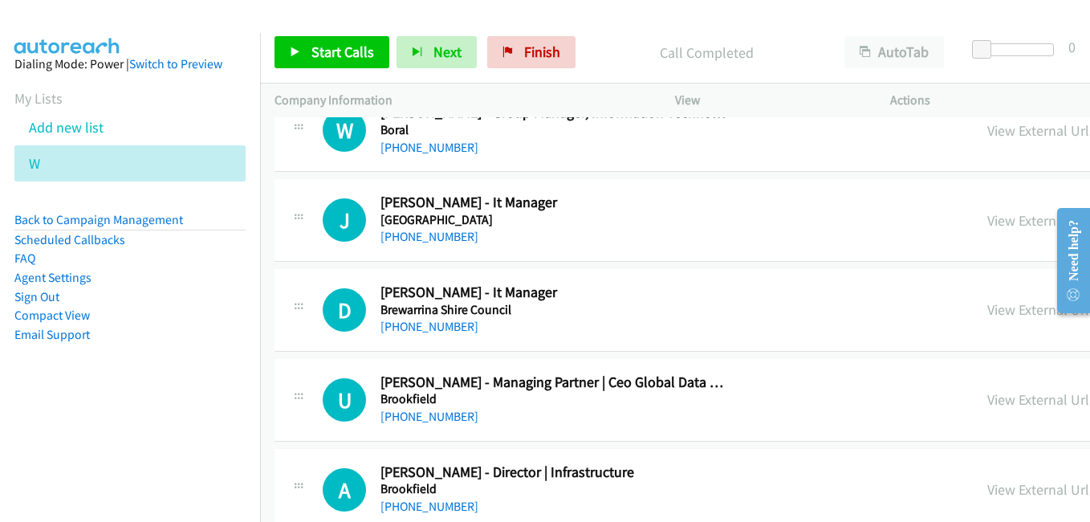
drag, startPoint x: 839, startPoint y: 306, endPoint x: 705, endPoint y: 270, distance: 138.0
click at [987, 306] on link "View External Url" at bounding box center [1038, 309] width 102 height 18
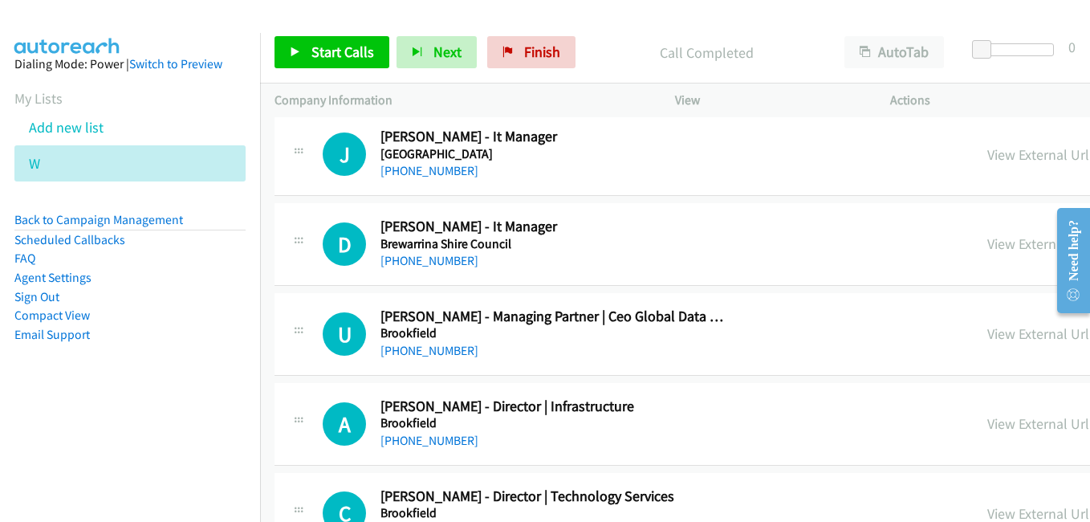
scroll to position [5457, 0]
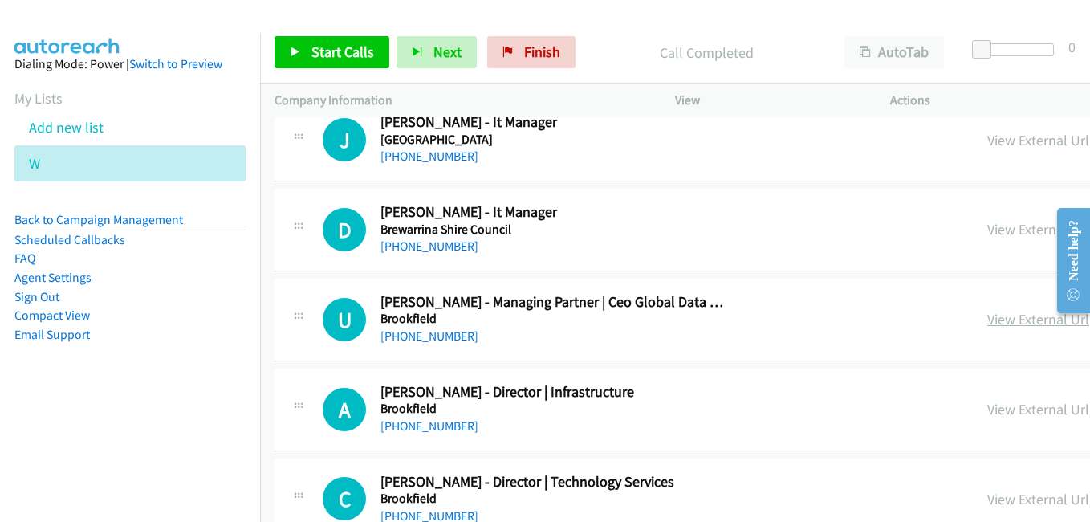
drag, startPoint x: 834, startPoint y: 325, endPoint x: 823, endPoint y: 325, distance: 11.2
click at [987, 325] on link "View External Url" at bounding box center [1038, 319] width 102 height 18
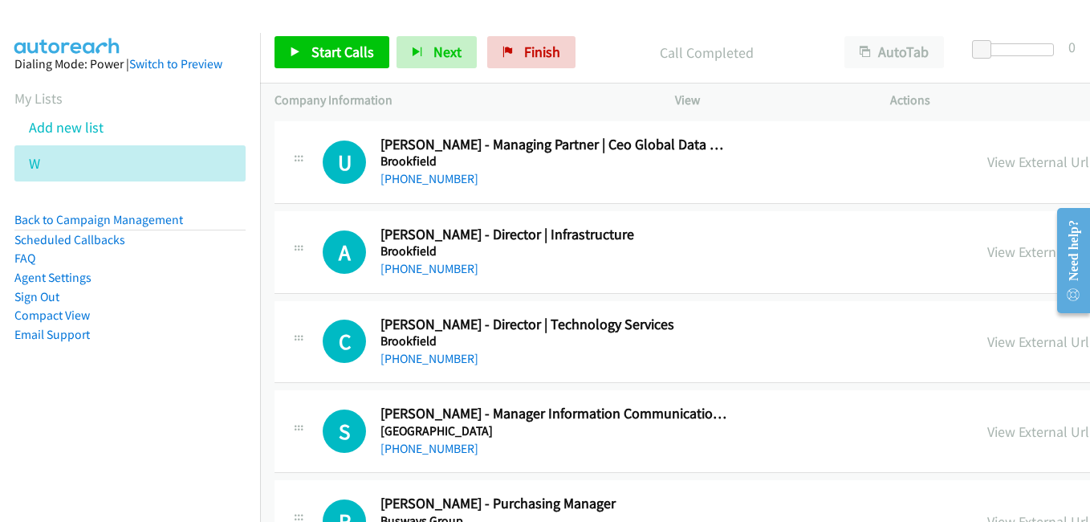
scroll to position [5617, 0]
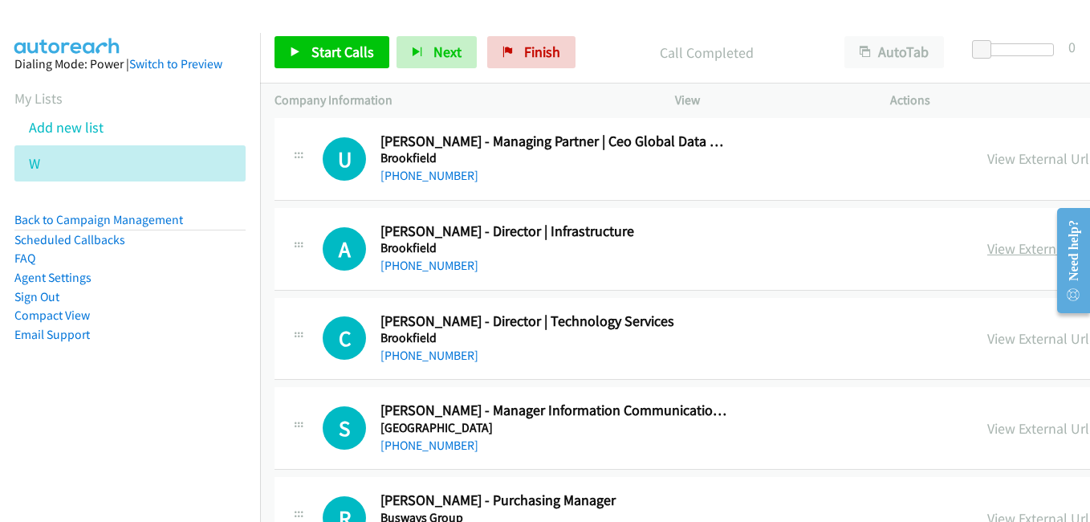
click at [987, 252] on link "View External Url" at bounding box center [1038, 248] width 102 height 18
drag, startPoint x: 832, startPoint y: 346, endPoint x: 535, endPoint y: 204, distance: 329.1
click at [987, 346] on link "View External Url" at bounding box center [1038, 338] width 102 height 18
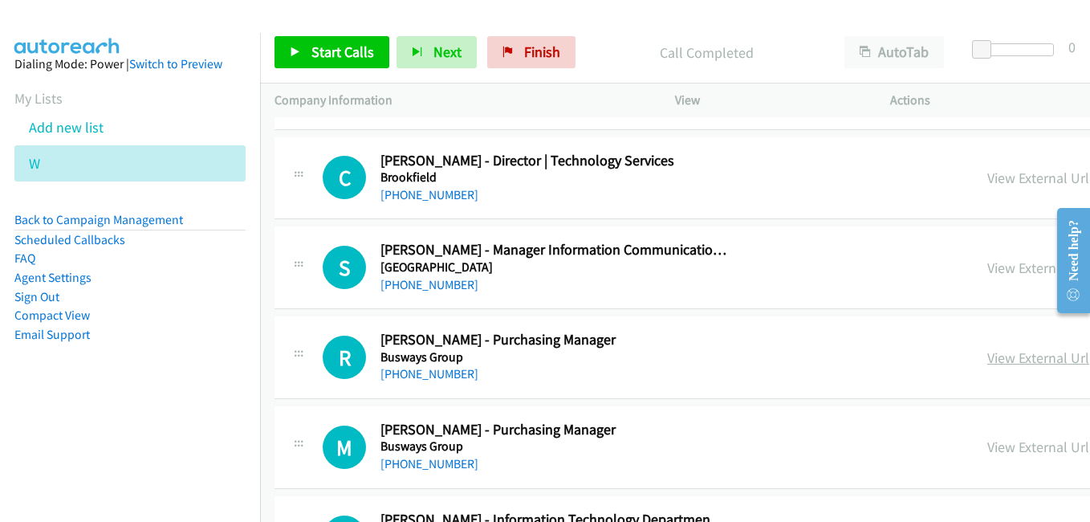
click at [987, 359] on link "View External Url" at bounding box center [1038, 357] width 102 height 18
